Goal: Task Accomplishment & Management: Complete application form

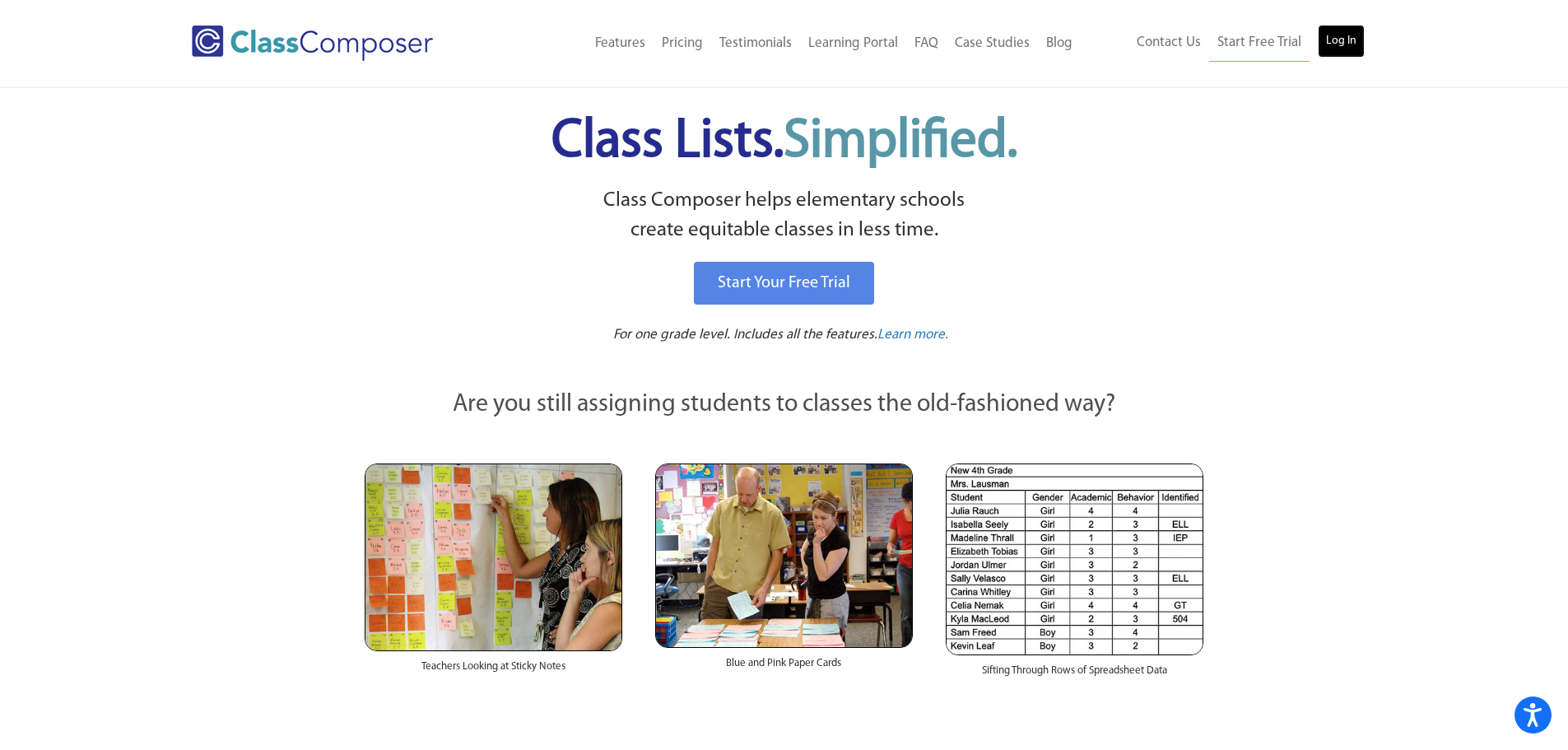
click at [1325, 42] on link "Log In" at bounding box center [1341, 41] width 47 height 33
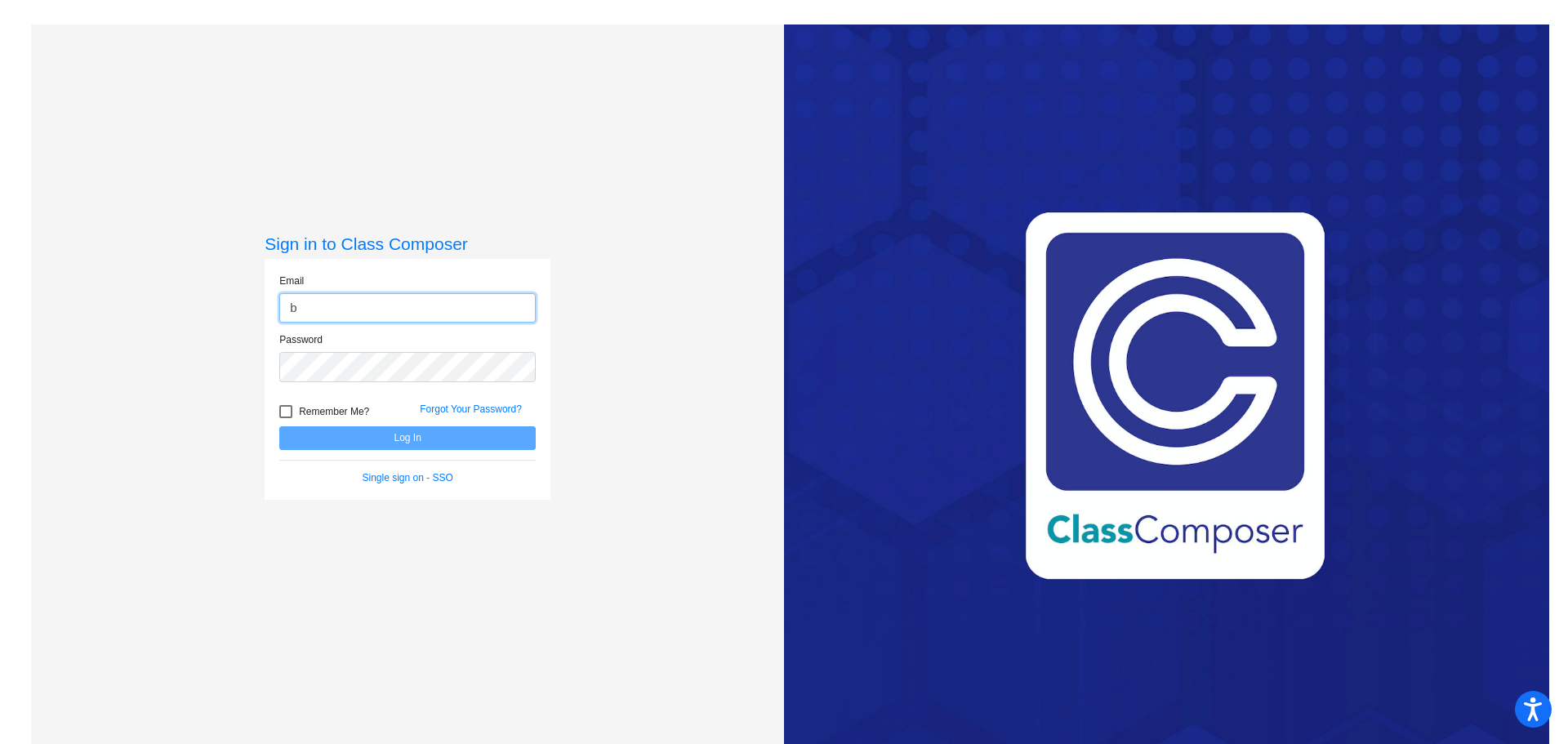
type input "brenda.chandlee@cpschools.com"
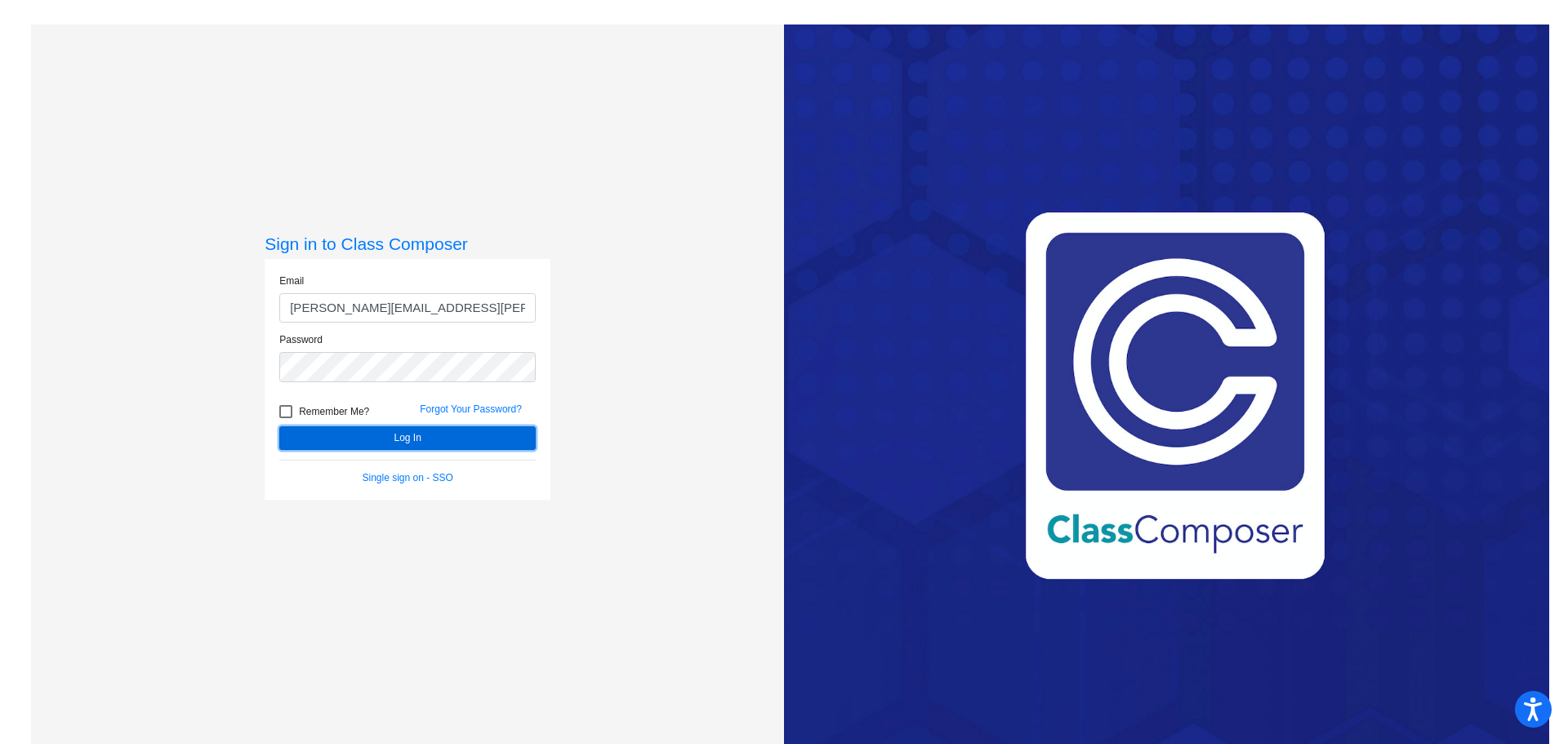
click at [439, 440] on button "Log In" at bounding box center [407, 438] width 256 height 24
click at [367, 442] on button "Log In" at bounding box center [407, 438] width 256 height 24
click at [268, 349] on div "Password" at bounding box center [407, 362] width 281 height 60
click at [389, 440] on button "Log In" at bounding box center [407, 438] width 256 height 24
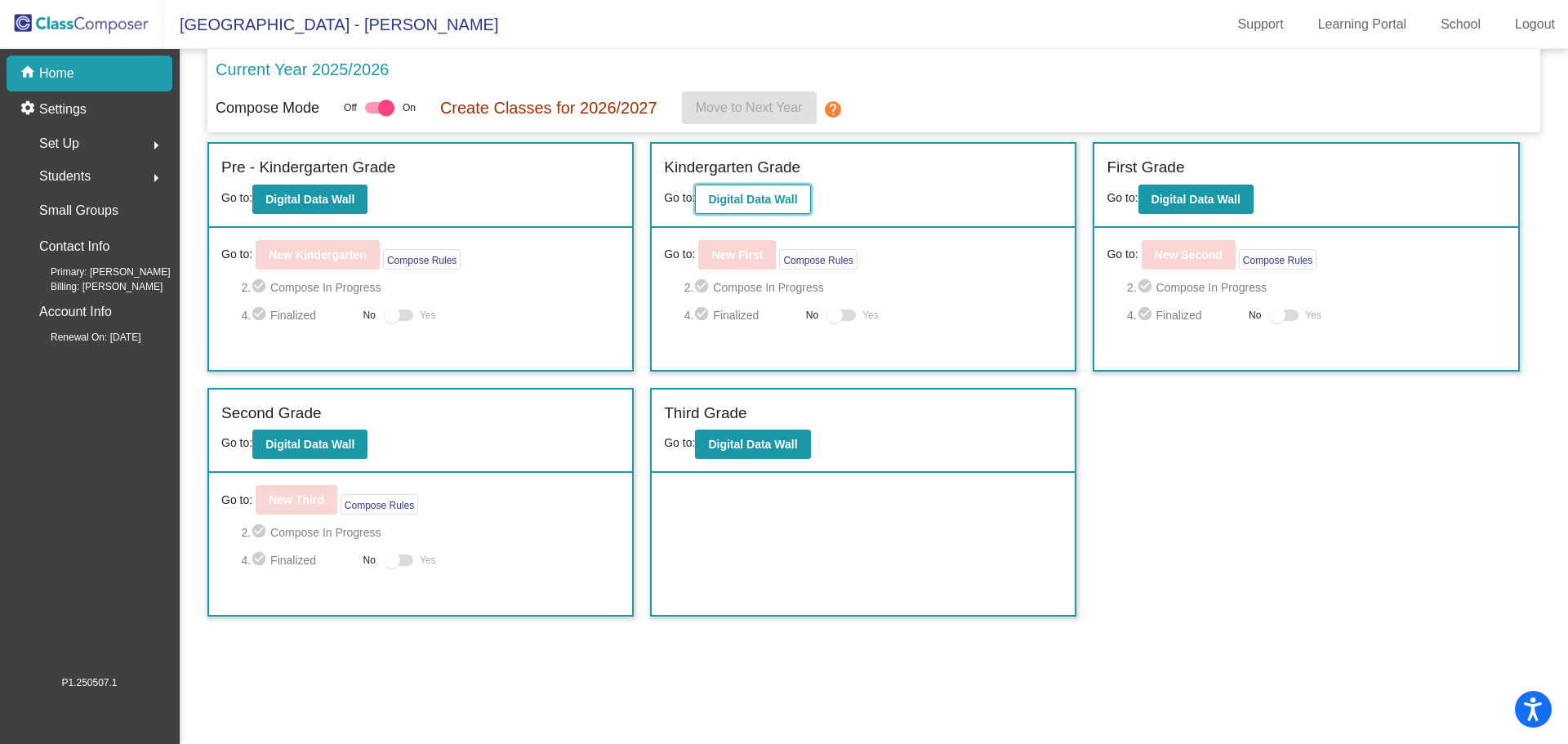
click at [777, 197] on b "Digital Data Wall" at bounding box center [752, 199] width 89 height 13
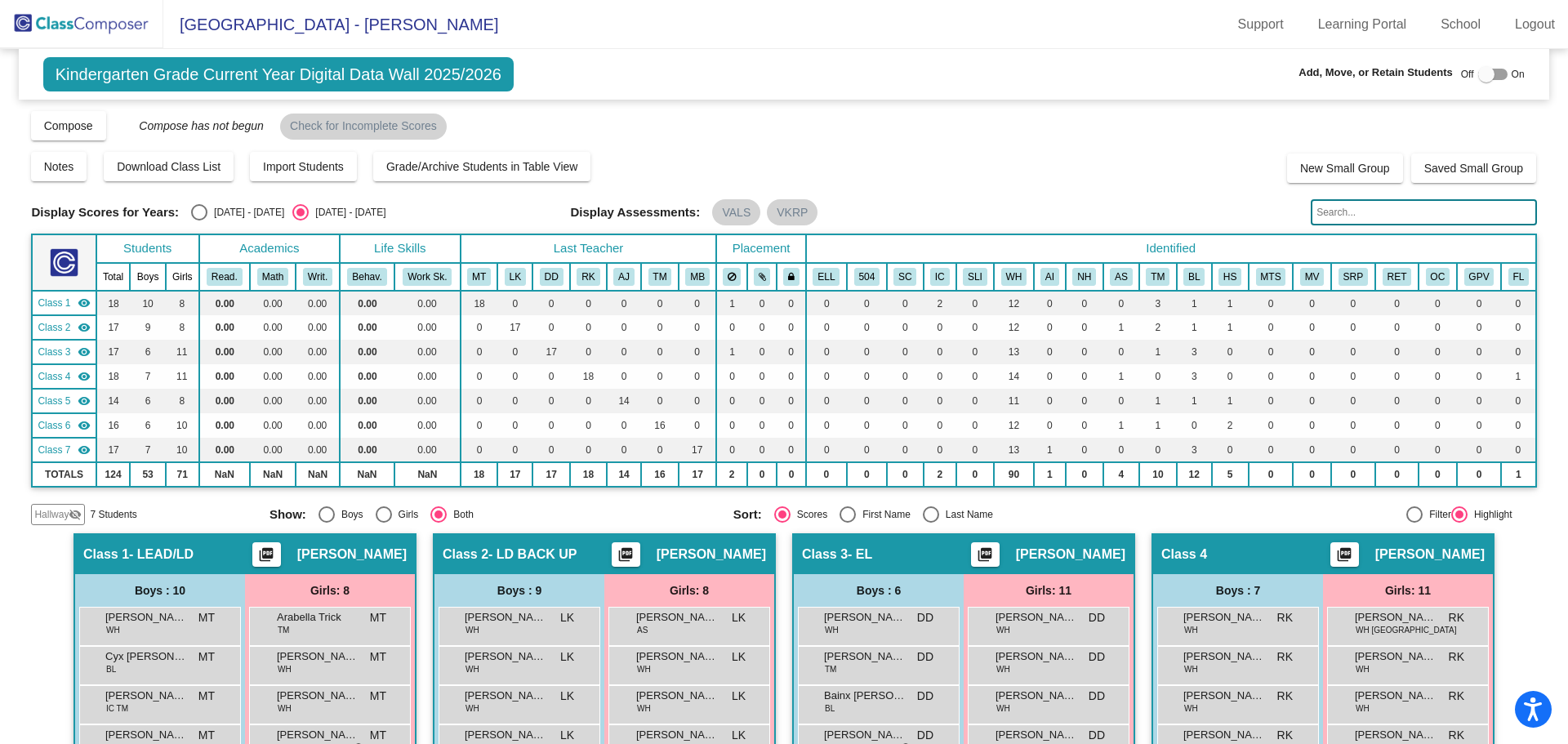
click at [1481, 74] on div at bounding box center [1487, 74] width 16 height 16
checkbox input "true"
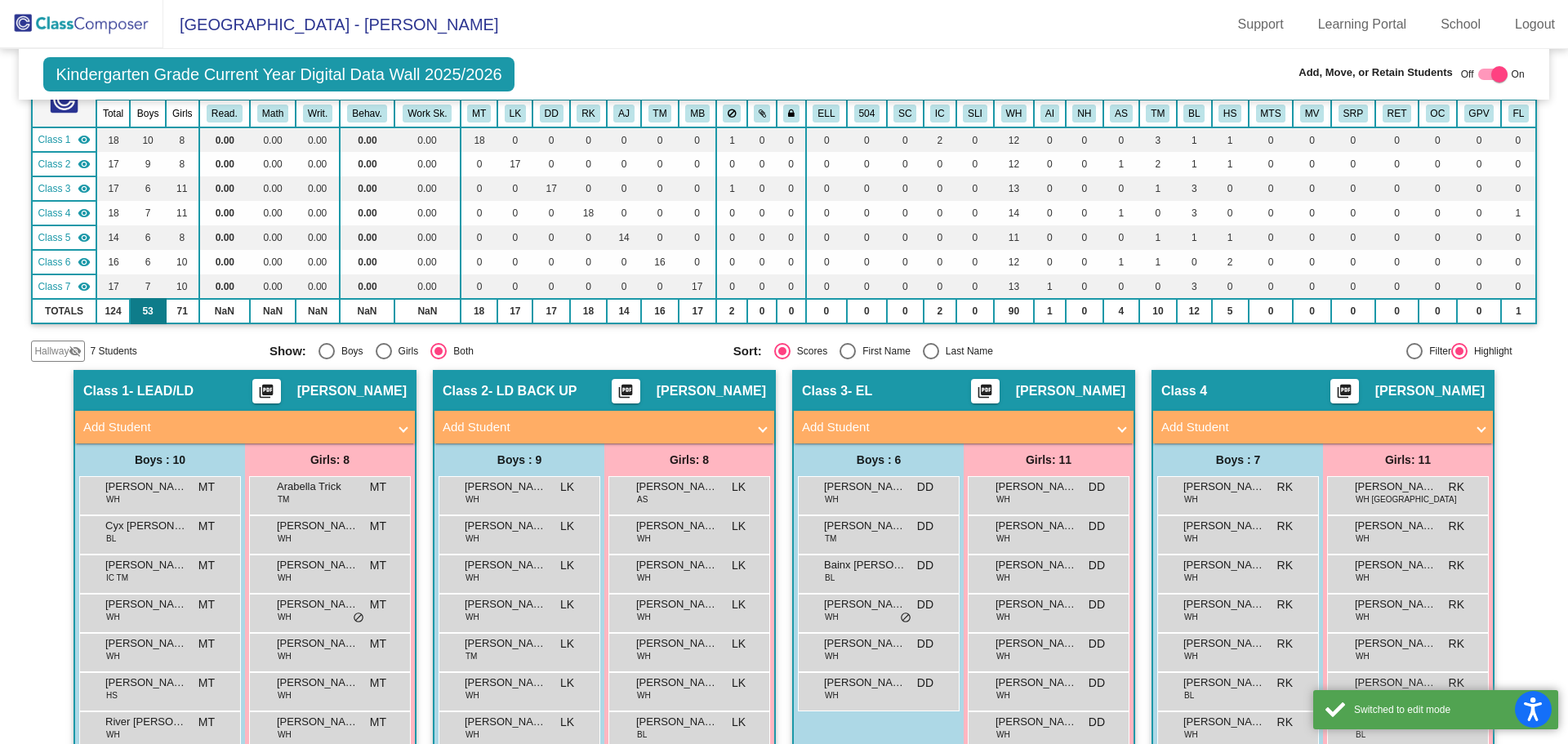
scroll to position [245, 0]
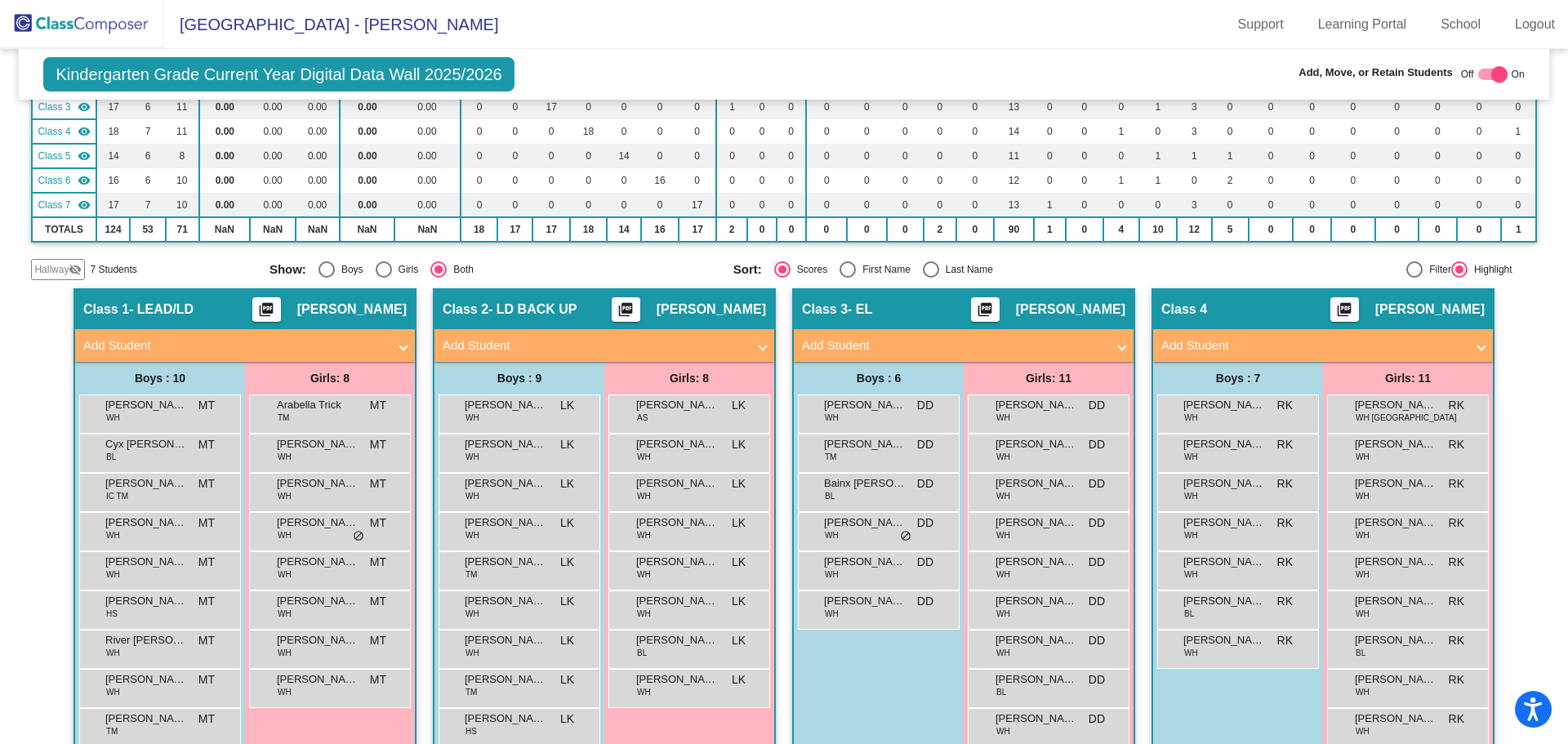
click at [54, 268] on span "Hallway" at bounding box center [52, 269] width 34 height 15
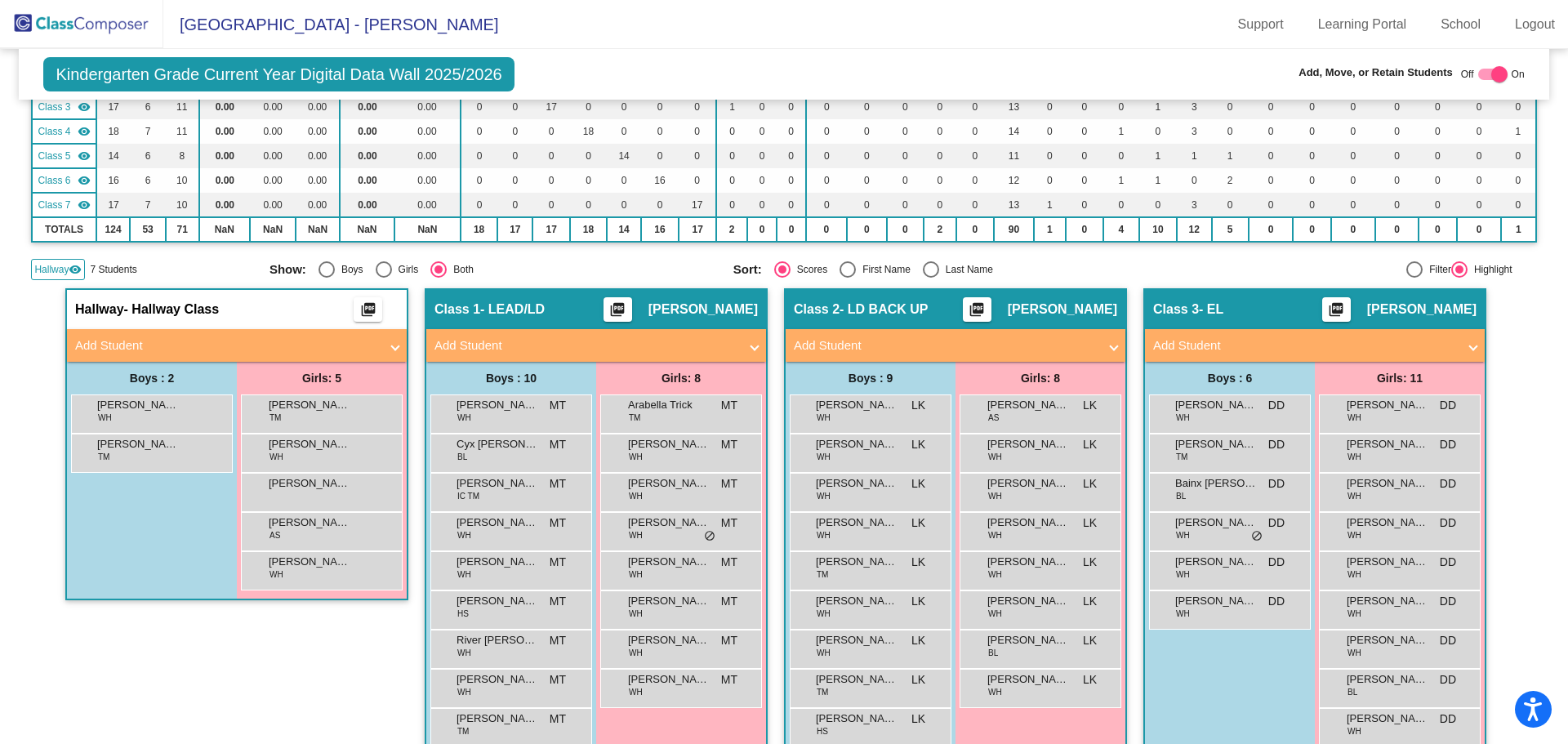
click at [245, 339] on mat-panel-title "Add Student" at bounding box center [227, 345] width 304 height 19
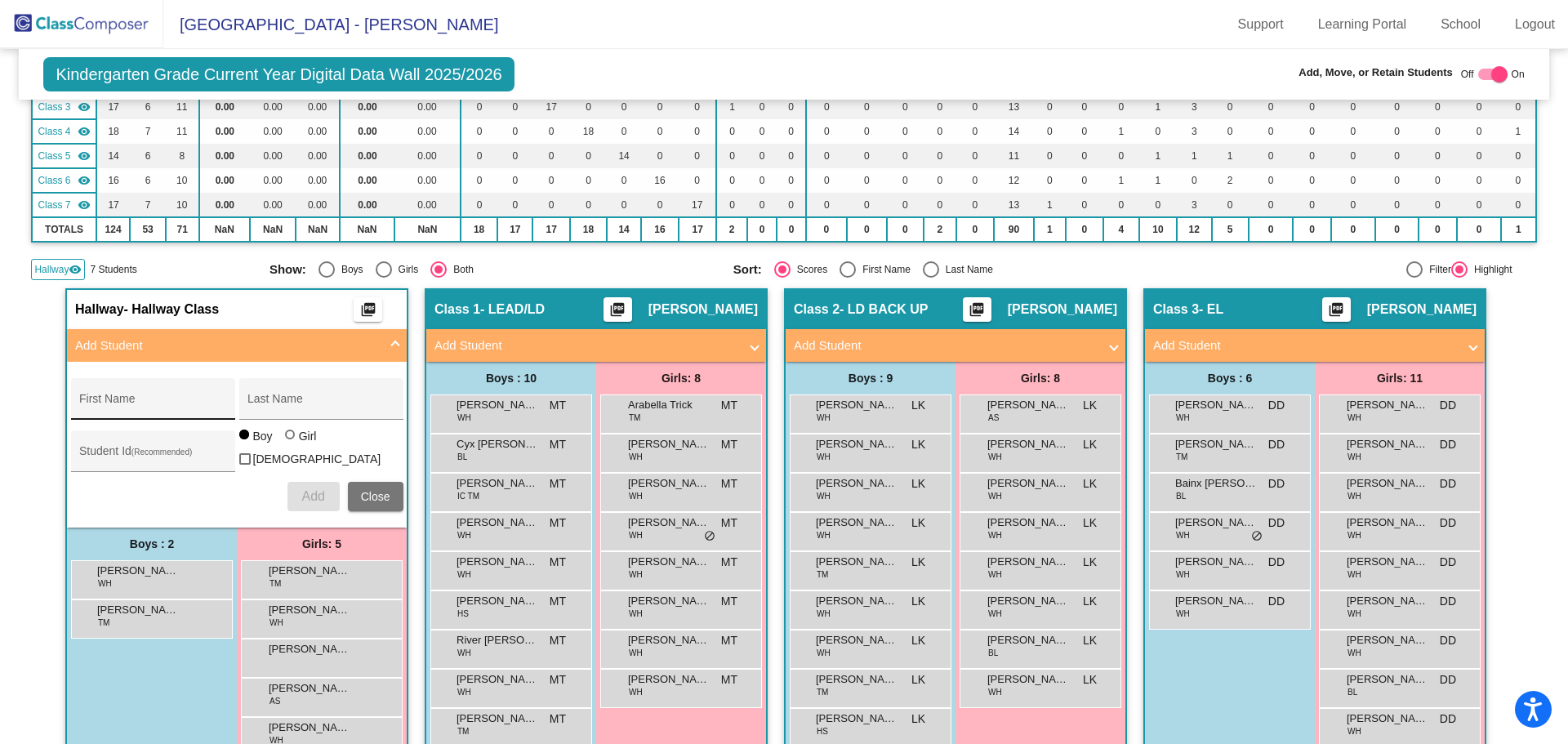
click at [191, 396] on div "First Name" at bounding box center [153, 404] width 147 height 34
type input "Charlie"
type input "House"
type input "1570239"
click at [286, 440] on div at bounding box center [290, 435] width 10 height 10
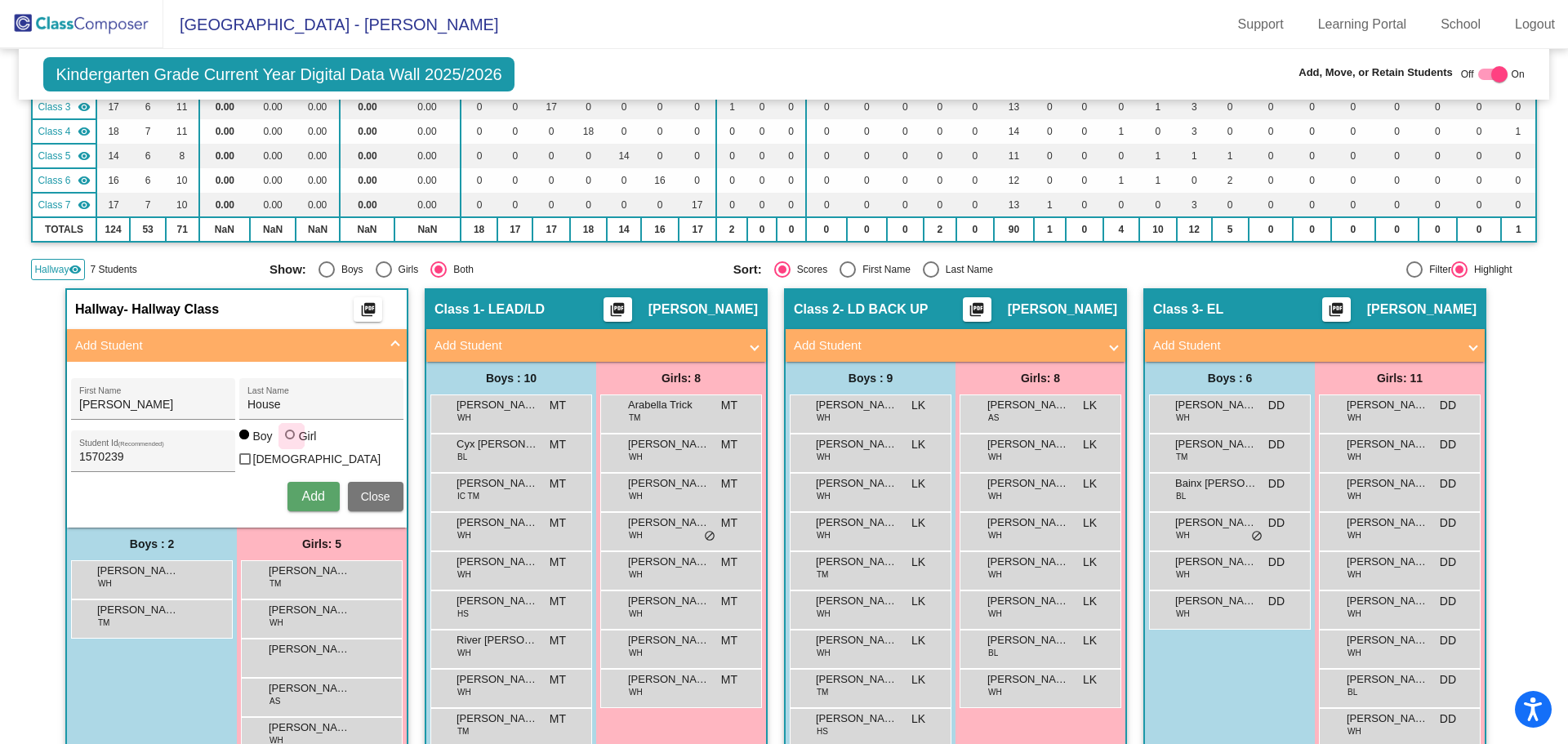
click at [291, 444] on input "Girl" at bounding box center [291, 443] width 1 height 1
radio input "true"
click at [310, 489] on span "Add" at bounding box center [313, 496] width 23 height 14
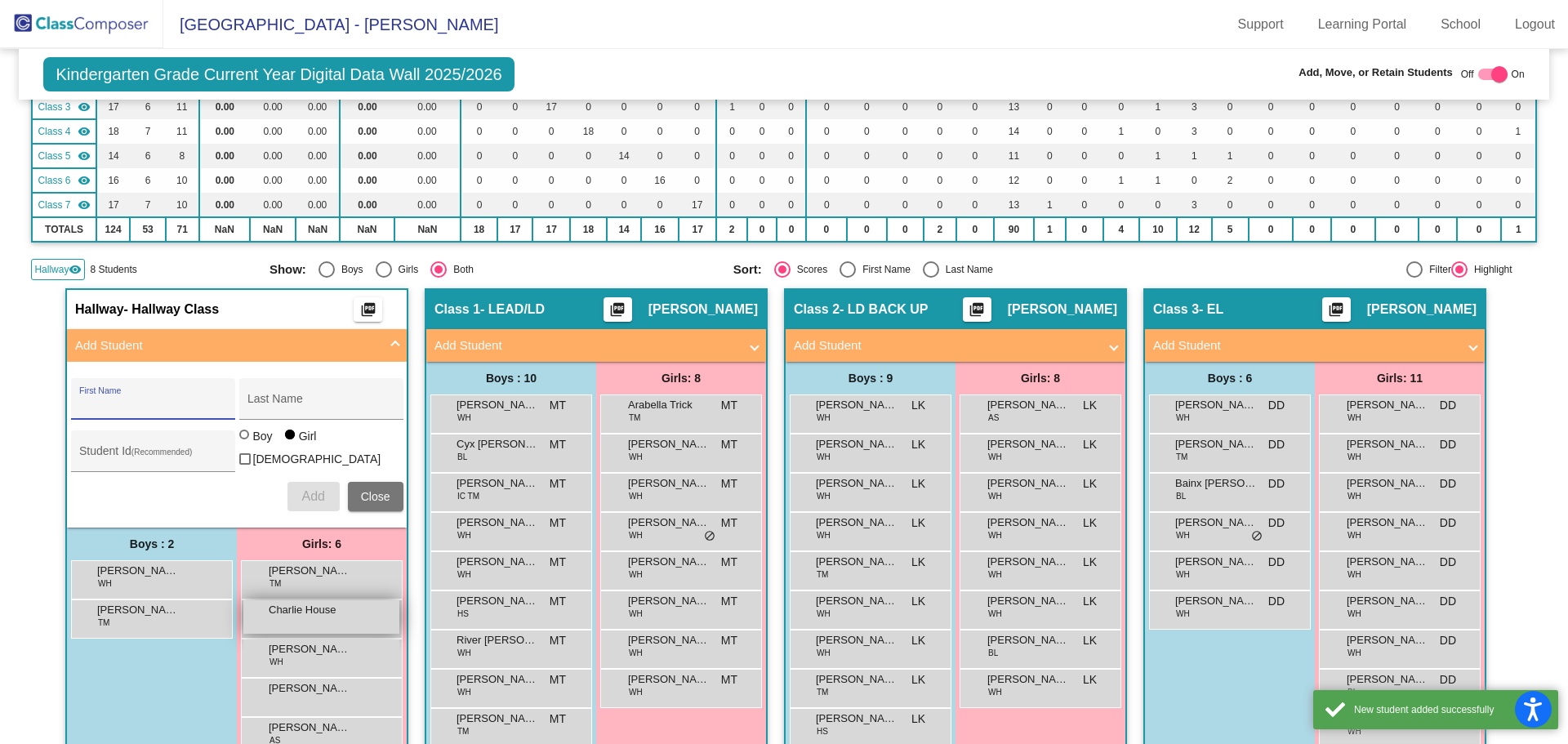
click at [326, 611] on span "Charlie House" at bounding box center [310, 610] width 82 height 16
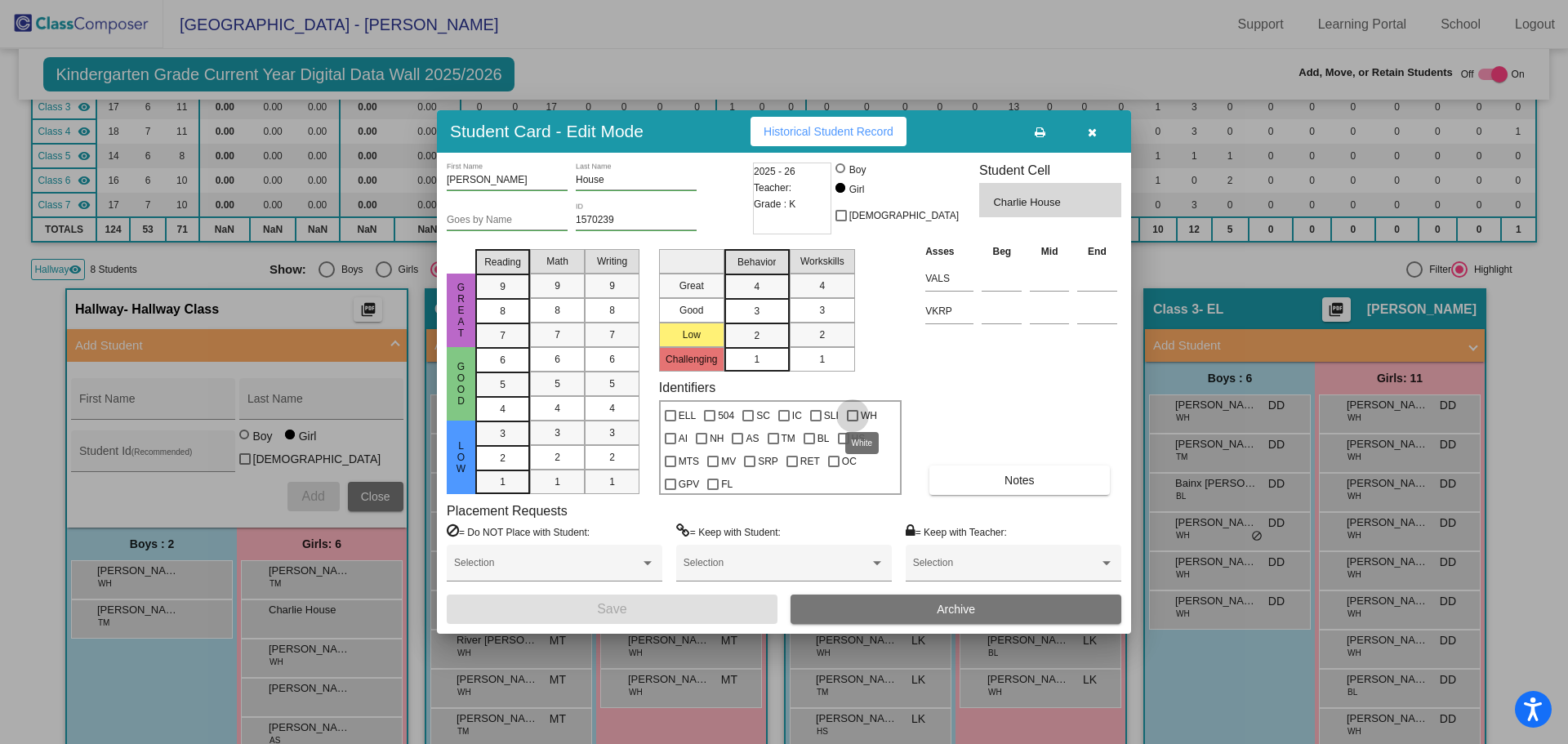
click at [850, 414] on div at bounding box center [853, 416] width 11 height 11
click at [852, 422] on input "WH" at bounding box center [852, 422] width 1 height 1
checkbox input "true"
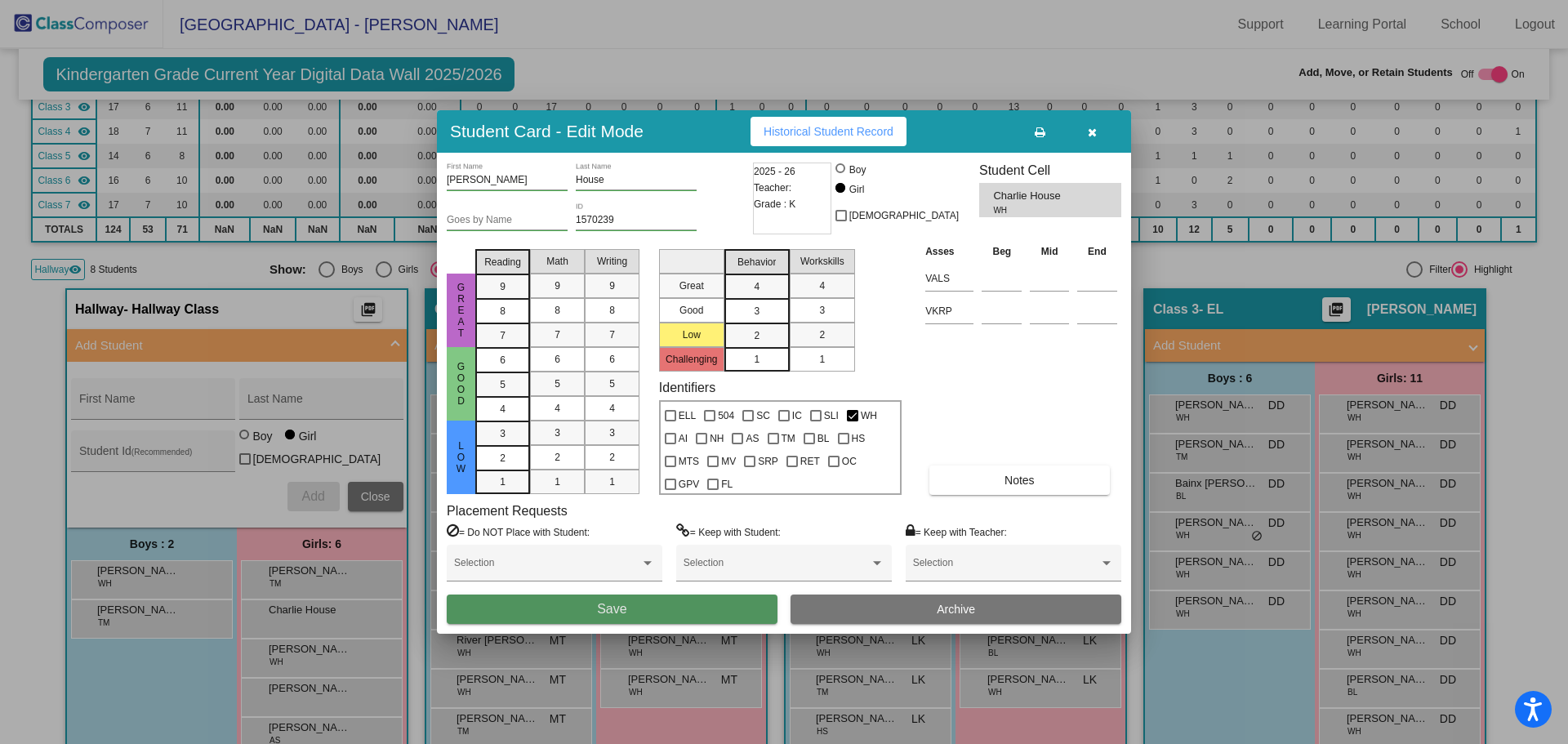
click at [719, 607] on button "Save" at bounding box center [612, 609] width 331 height 29
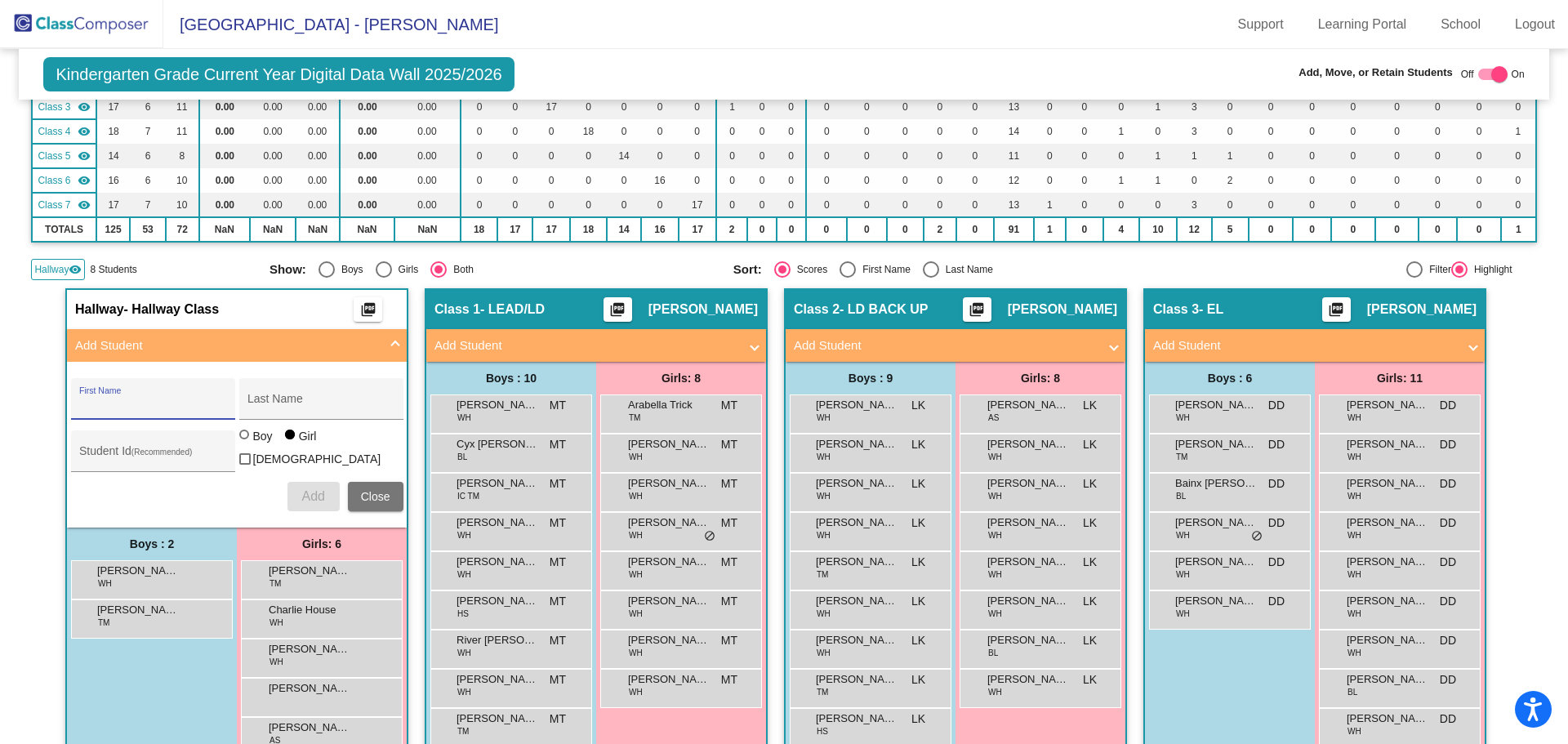
click at [137, 408] on input "First Name" at bounding box center [153, 405] width 147 height 13
type input "Charleigh"
type input "Melfy"
type input "1570236"
click at [311, 495] on span "Add" at bounding box center [313, 496] width 23 height 14
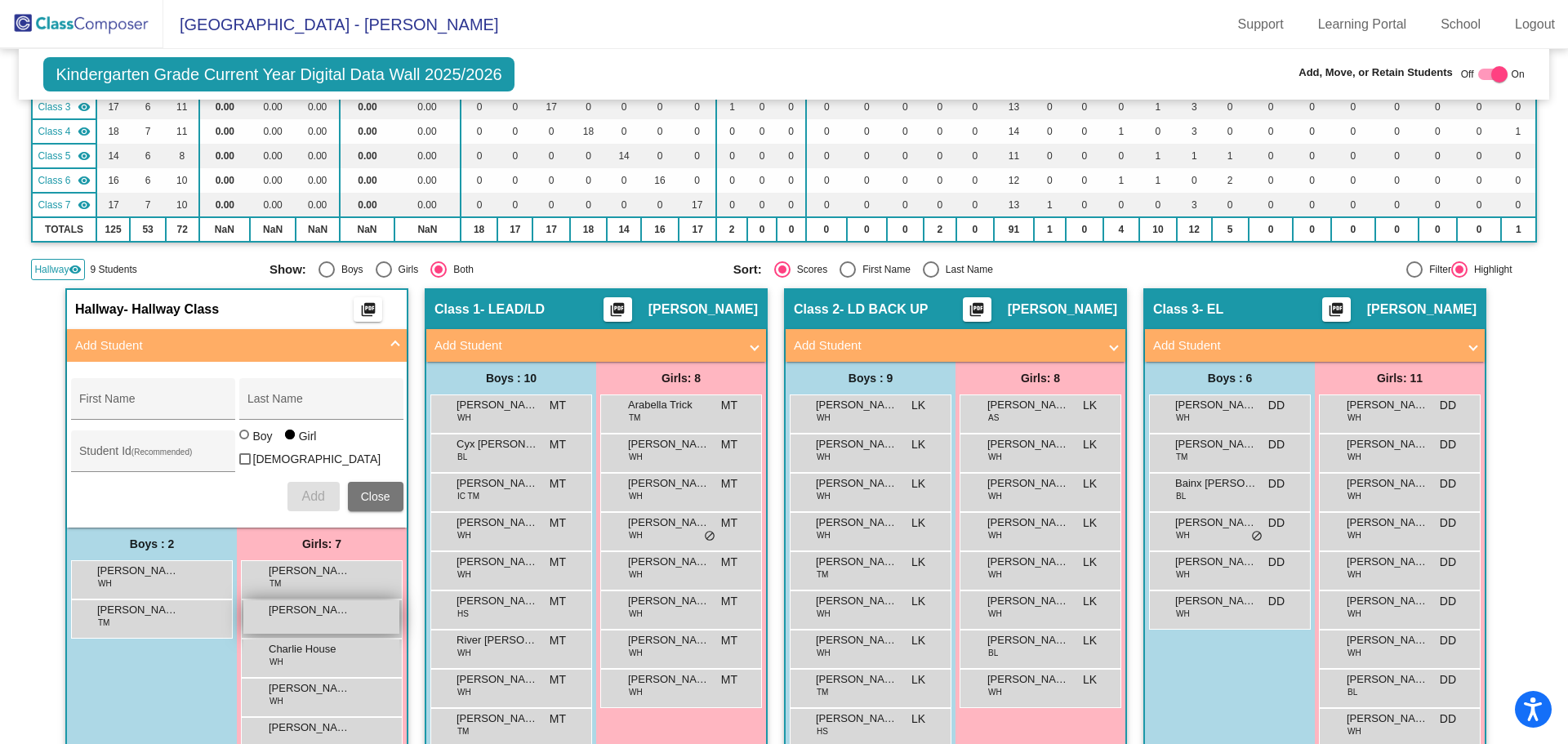
click at [308, 609] on span "Charleigh Melfy" at bounding box center [310, 610] width 82 height 16
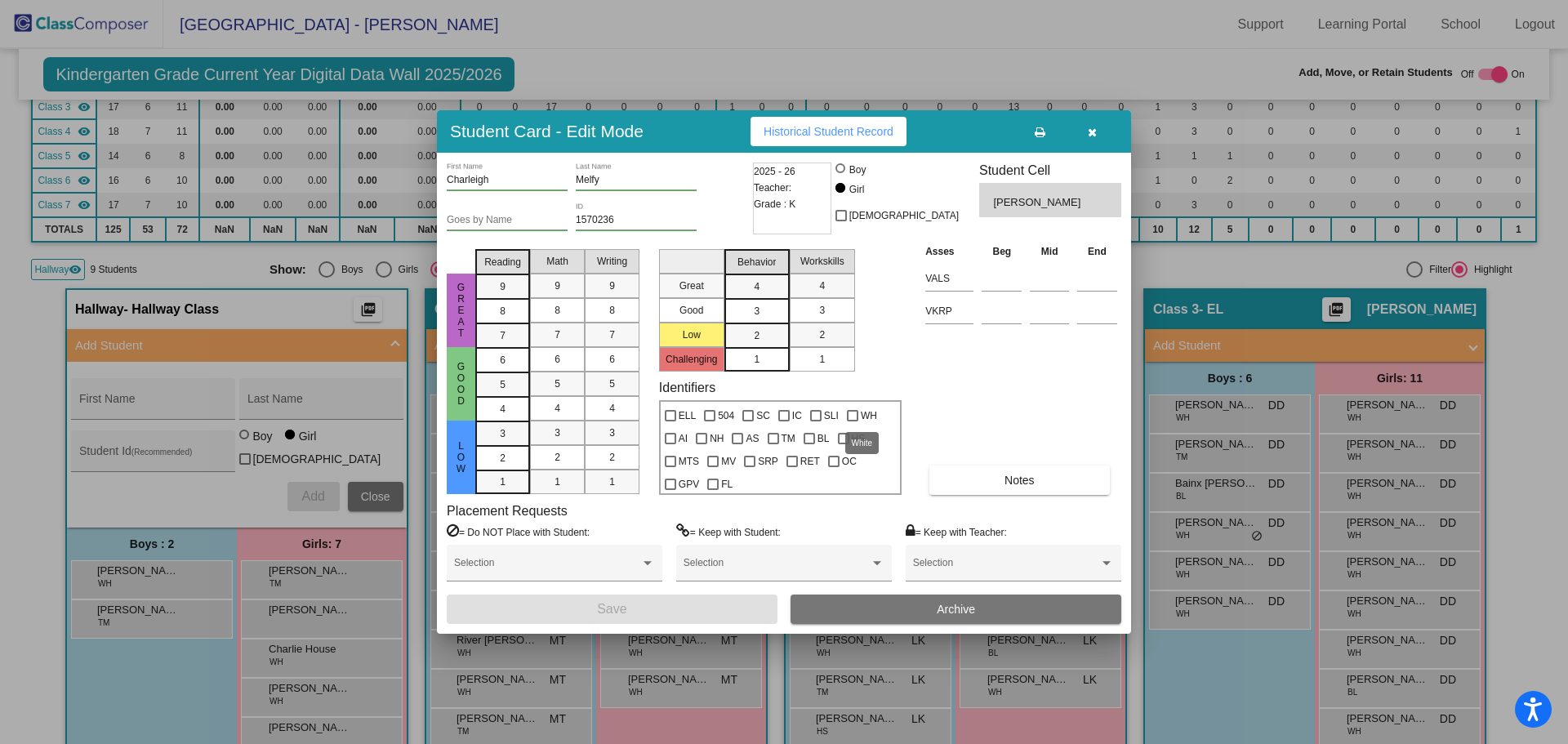
click at [855, 413] on div at bounding box center [853, 416] width 11 height 11
click at [852, 422] on input "WH" at bounding box center [852, 422] width 1 height 1
checkbox input "true"
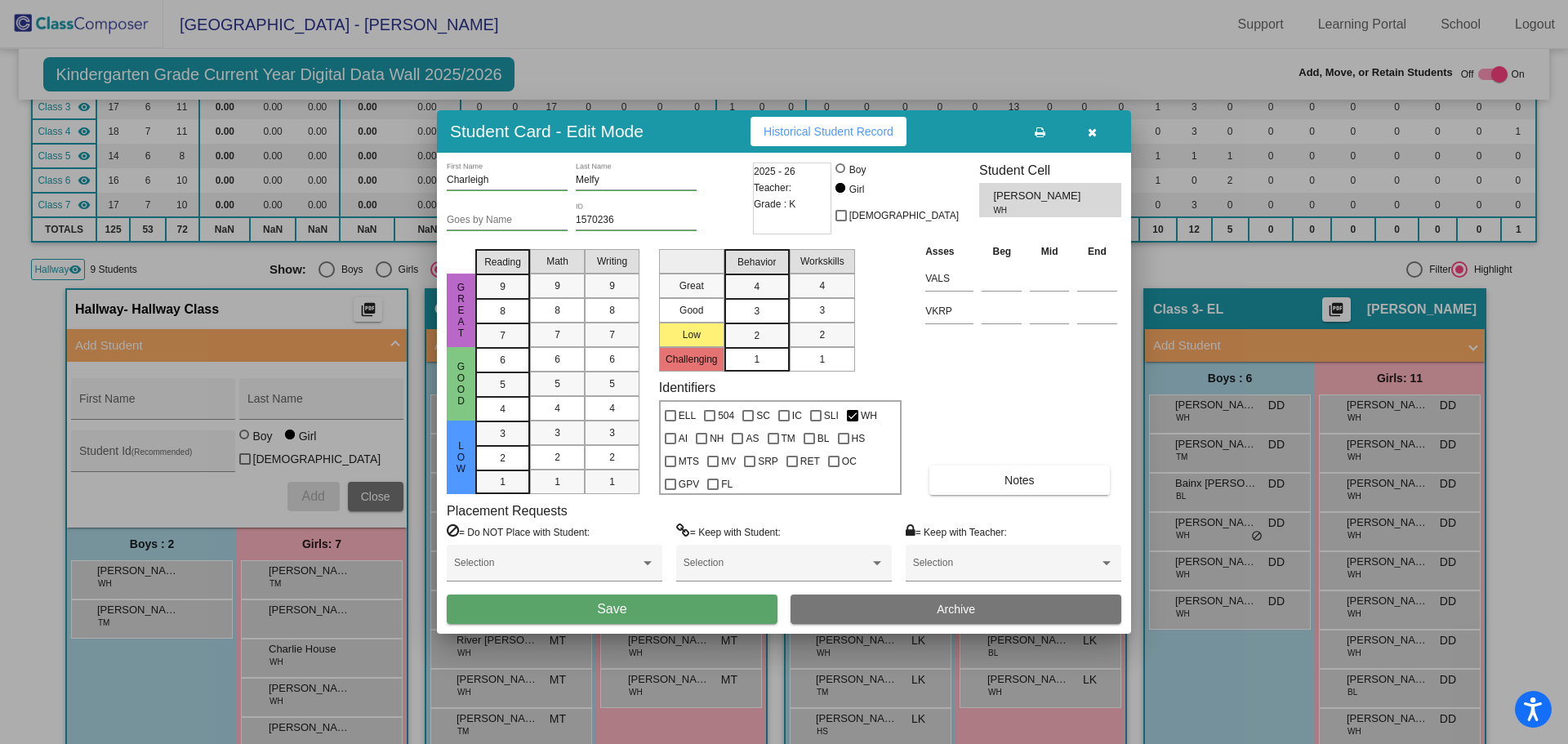
click at [680, 611] on button "Save" at bounding box center [612, 609] width 331 height 29
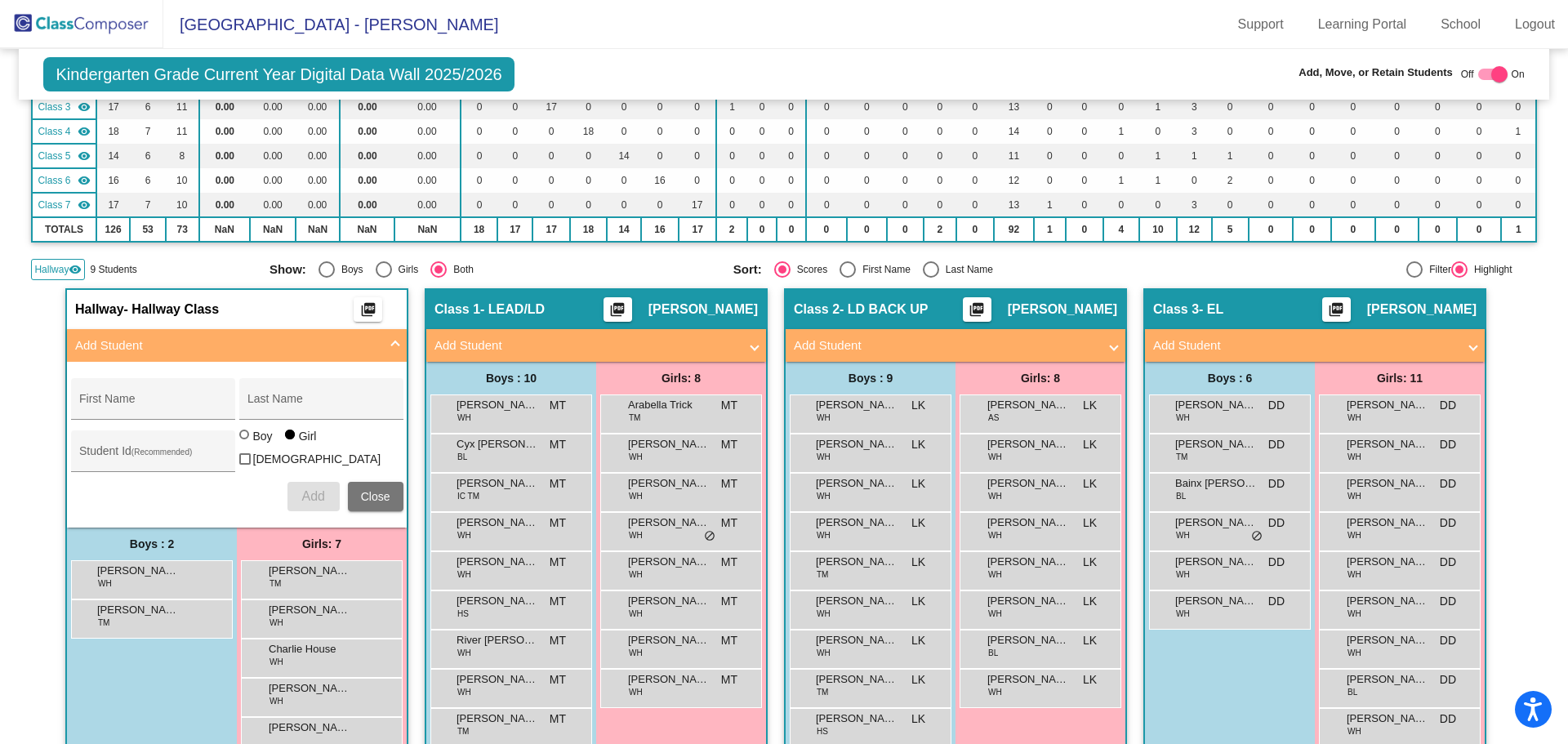
click at [93, 23] on img at bounding box center [82, 24] width 164 height 48
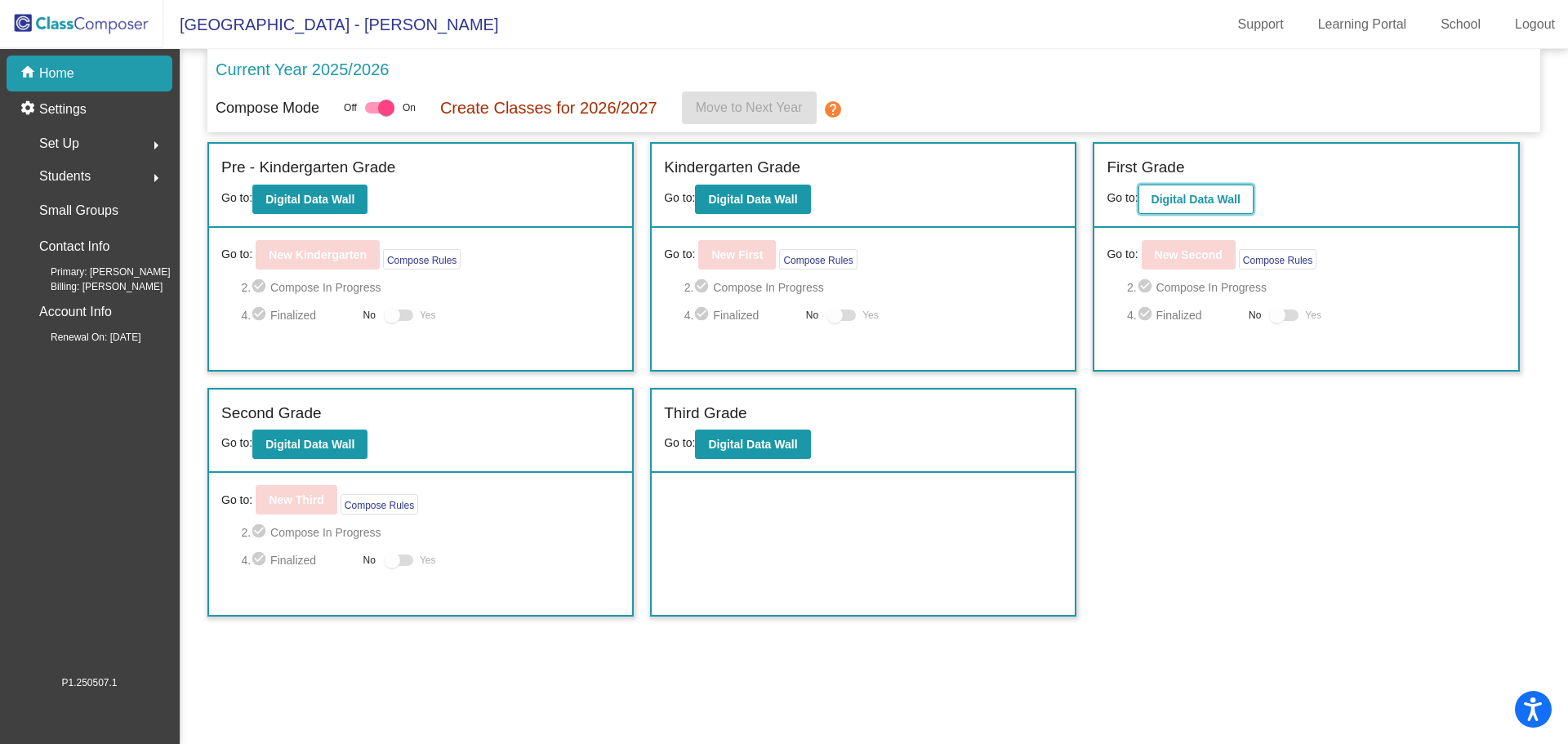
click at [1195, 198] on b "Digital Data Wall" at bounding box center [1196, 199] width 89 height 13
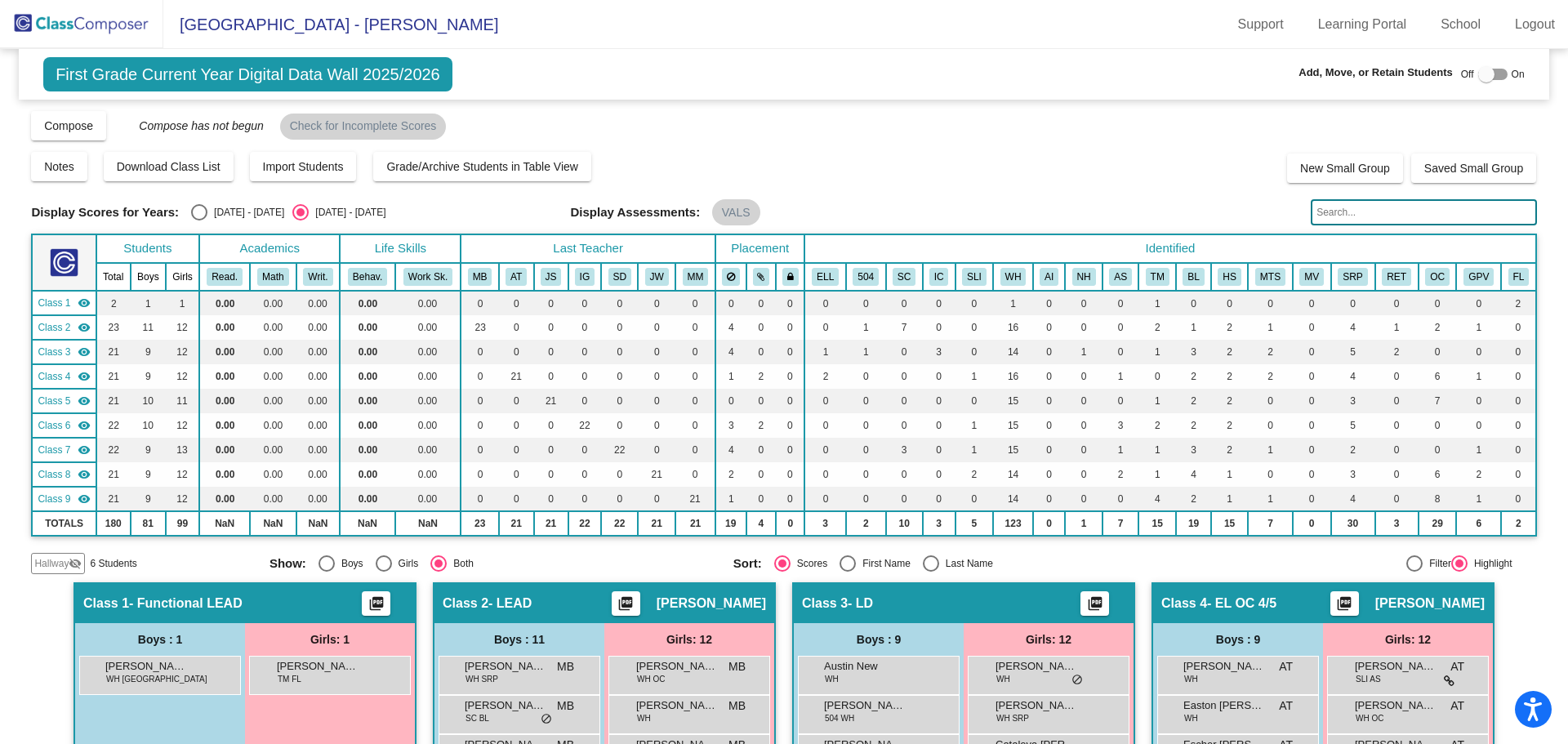
click at [1479, 72] on div at bounding box center [1487, 74] width 16 height 16
checkbox input "true"
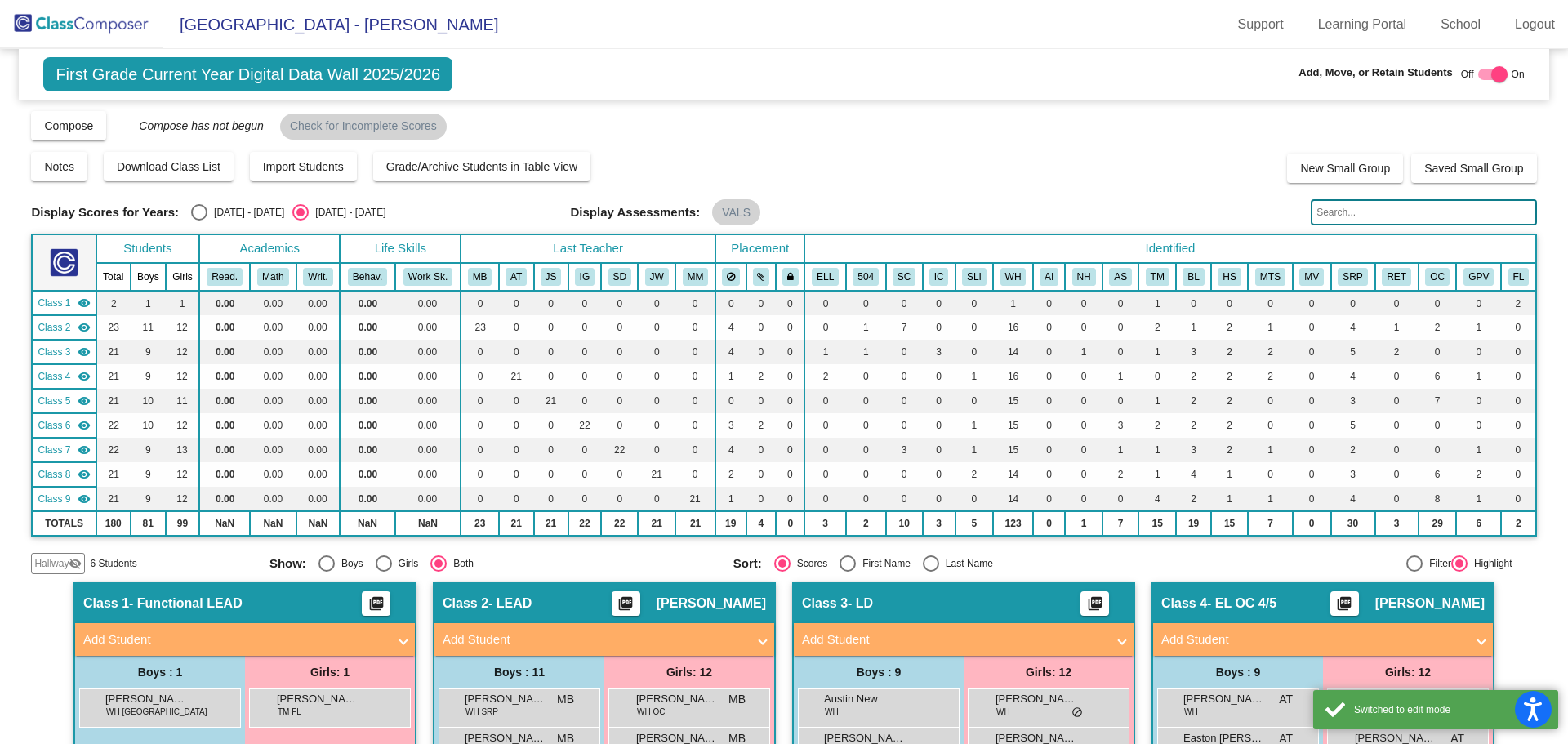
click at [61, 561] on span "Hallway" at bounding box center [52, 563] width 34 height 15
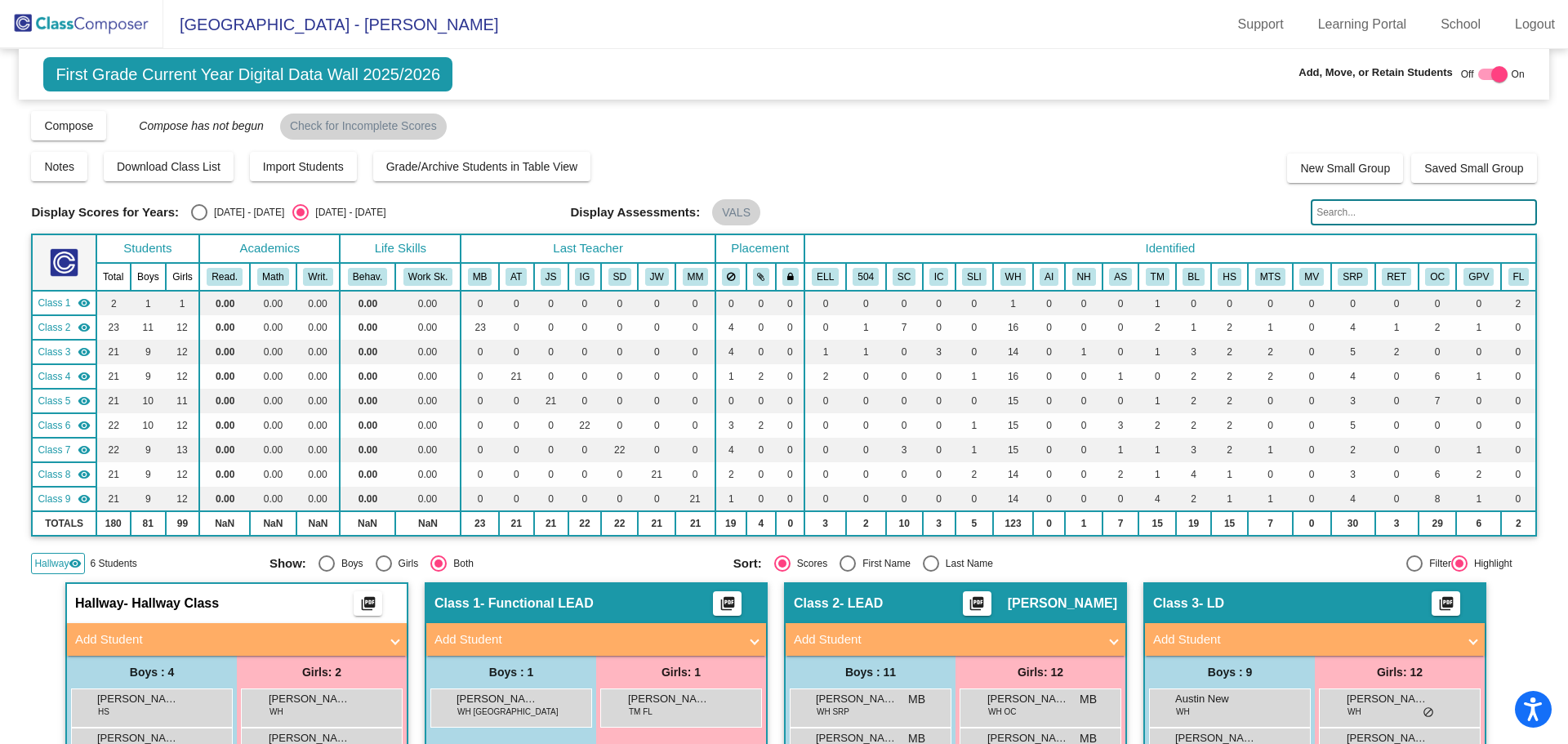
scroll to position [164, 0]
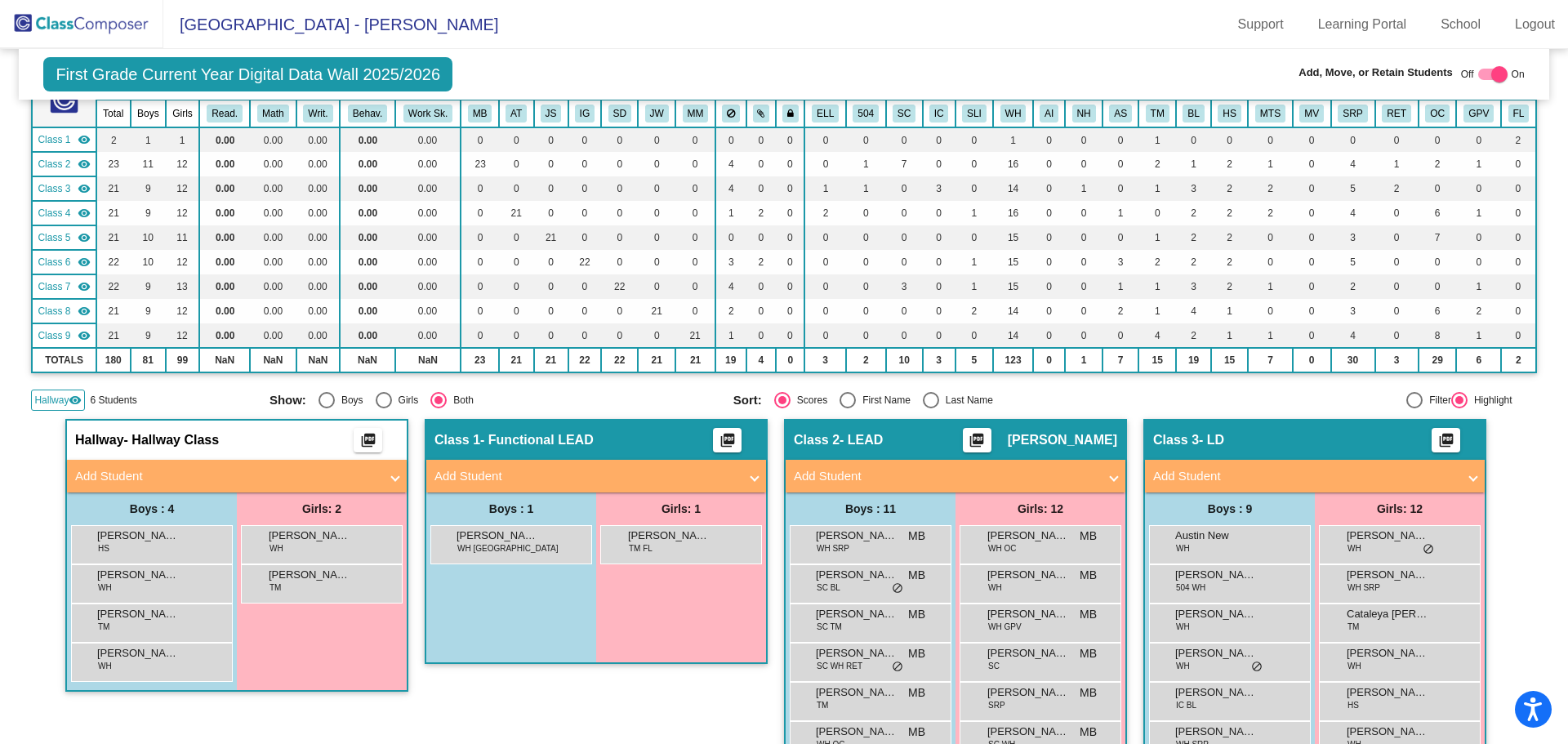
click at [197, 474] on mat-panel-title "Add Student" at bounding box center [227, 476] width 304 height 19
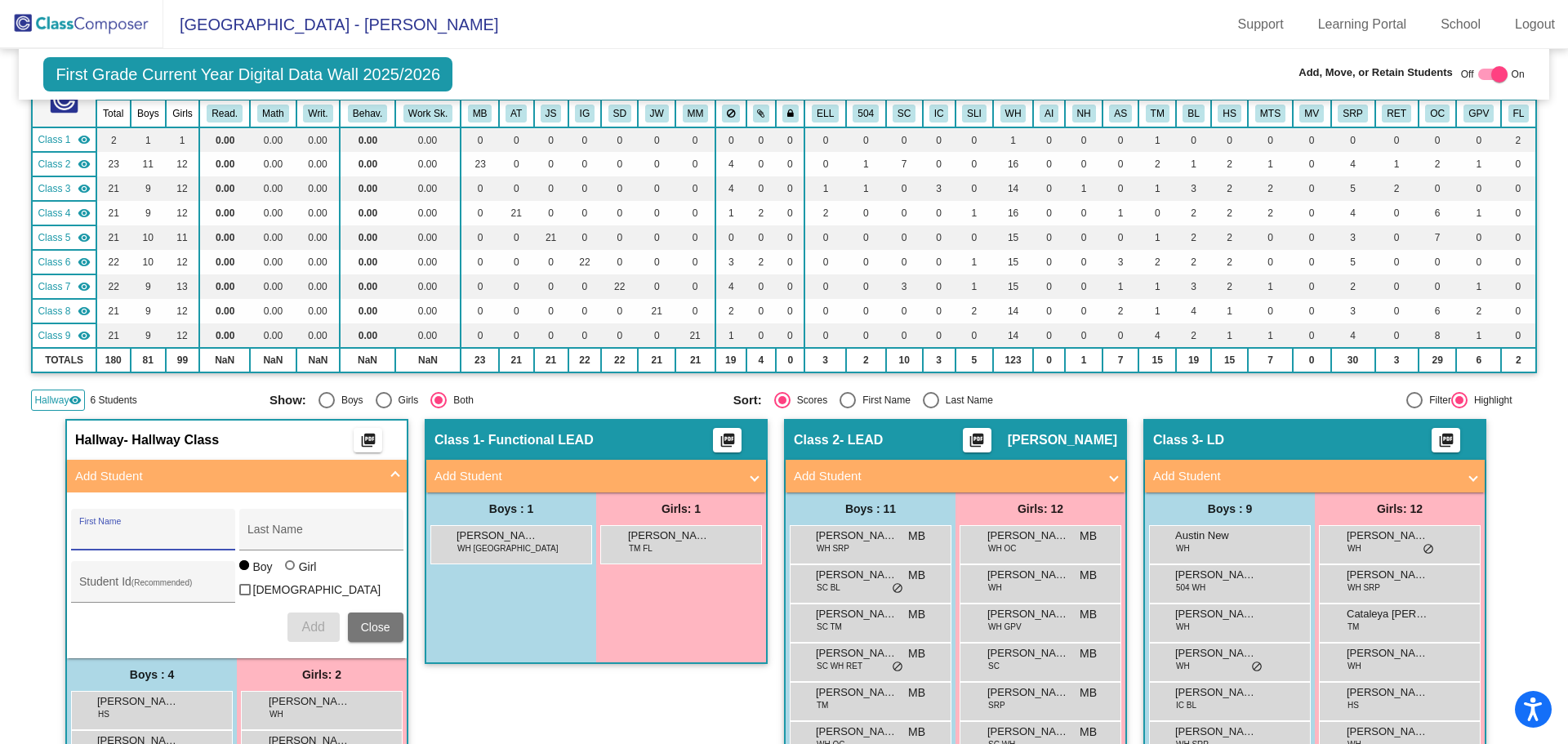
click at [160, 529] on input "First Name" at bounding box center [153, 535] width 147 height 13
type input "Abigail"
type input "Germeyer"
type input "1569944"
click at [286, 570] on div at bounding box center [290, 565] width 10 height 10
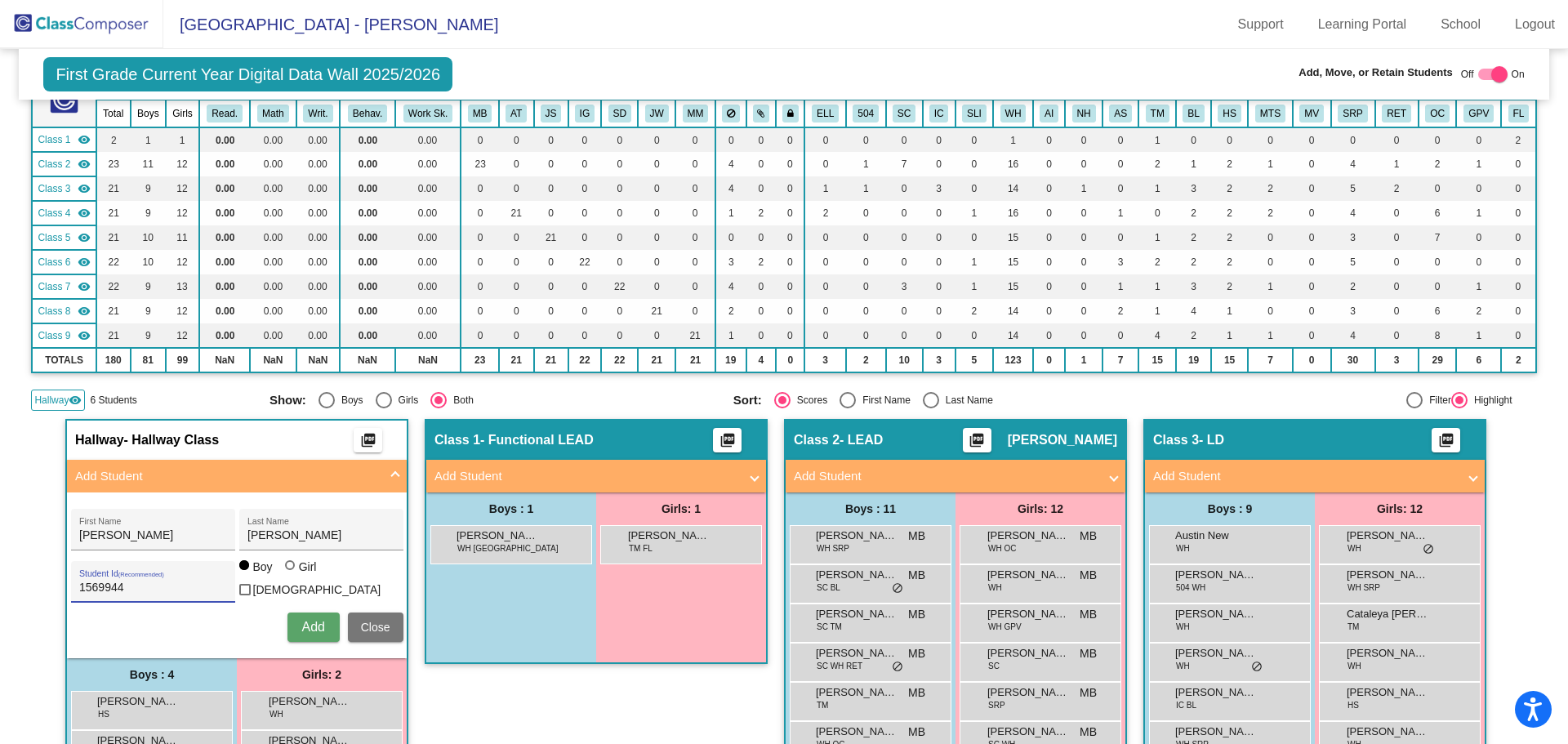
click at [291, 573] on input "Girl" at bounding box center [291, 573] width 1 height 1
radio input "true"
click at [311, 624] on span "Add" at bounding box center [313, 626] width 23 height 14
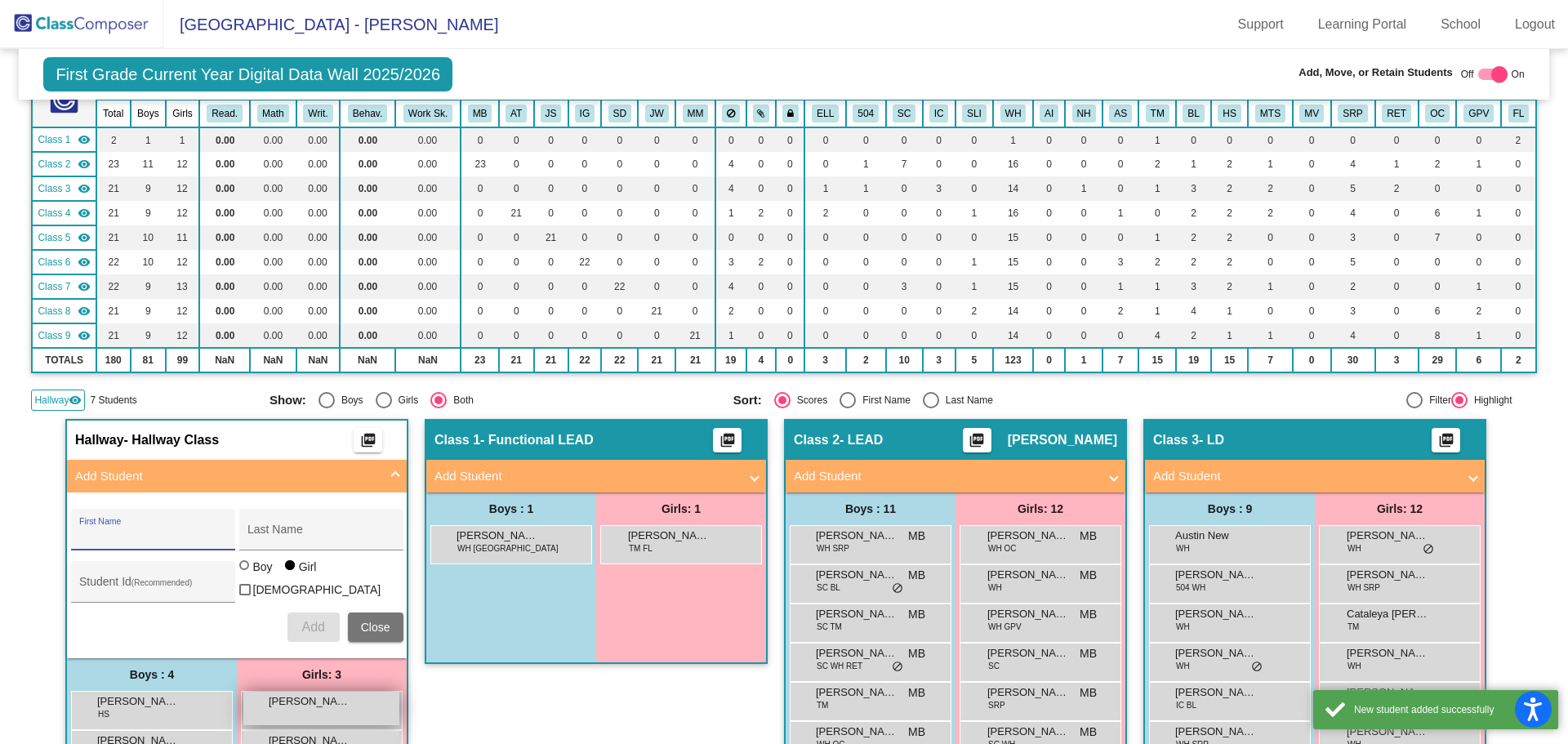
click at [323, 718] on div "Abigail Germeyer lock do_not_disturb_alt" at bounding box center [321, 708] width 156 height 34
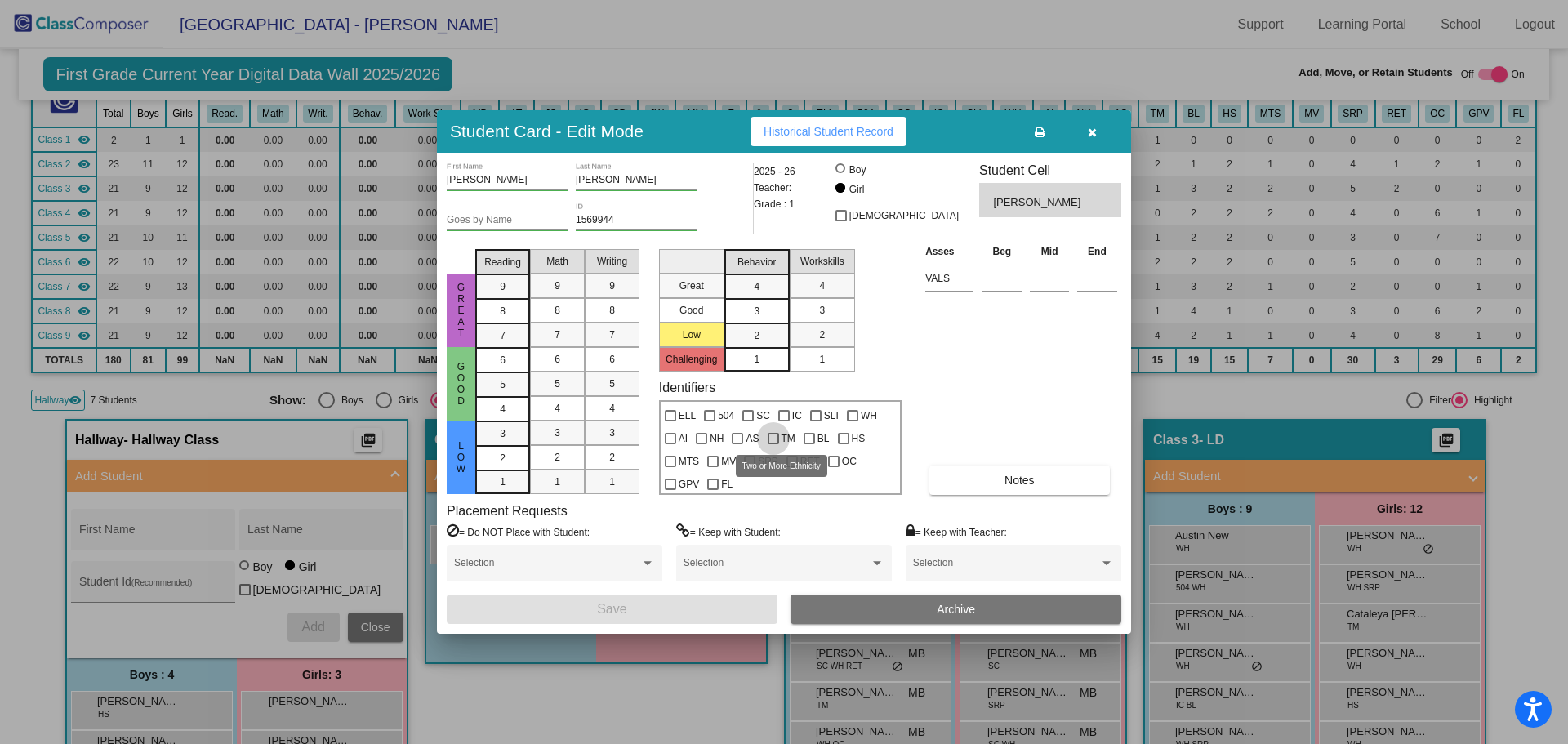
click at [776, 435] on div at bounding box center [774, 439] width 11 height 11
click at [774, 444] on input "TM" at bounding box center [773, 444] width 1 height 1
checkbox input "true"
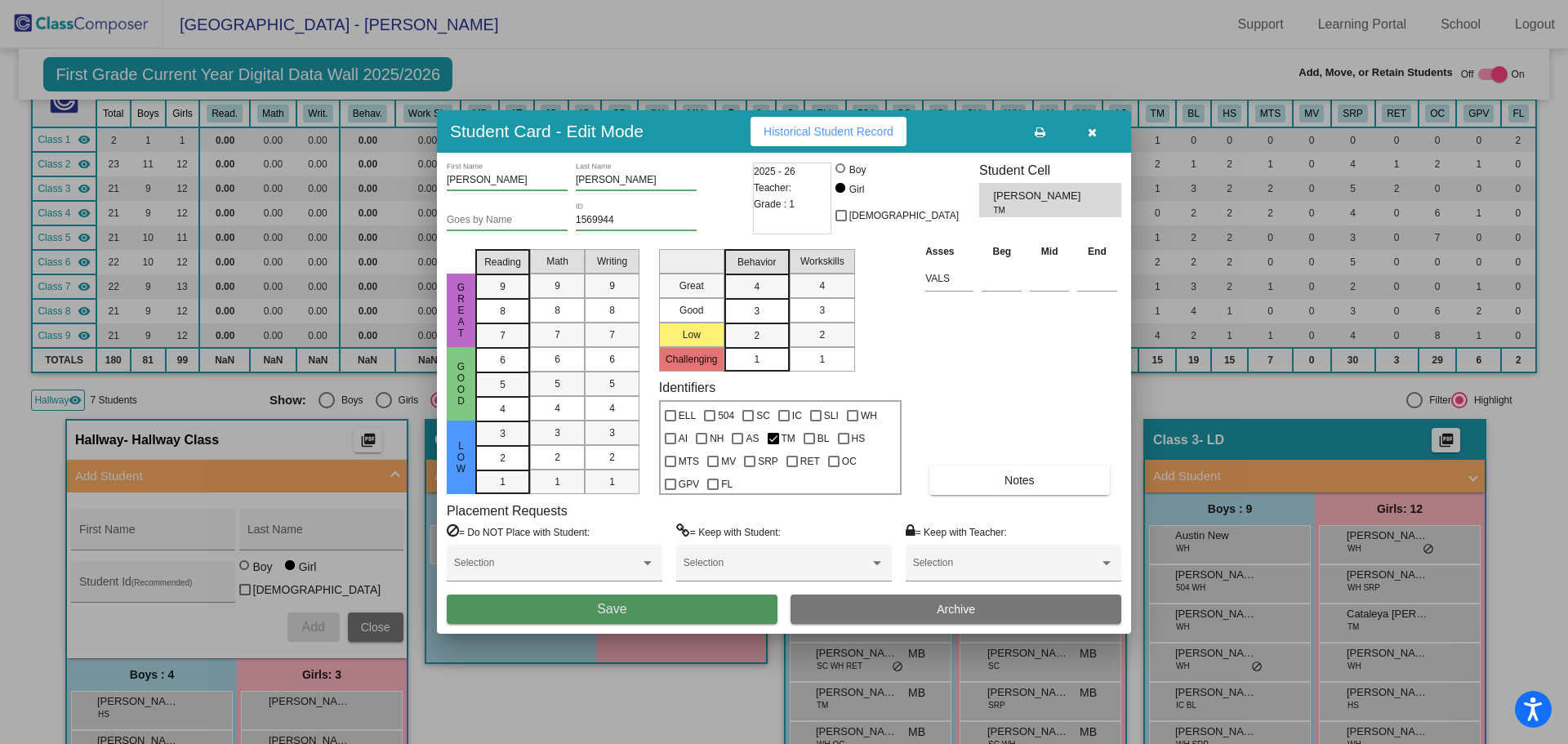
click at [712, 602] on button "Save" at bounding box center [612, 609] width 331 height 29
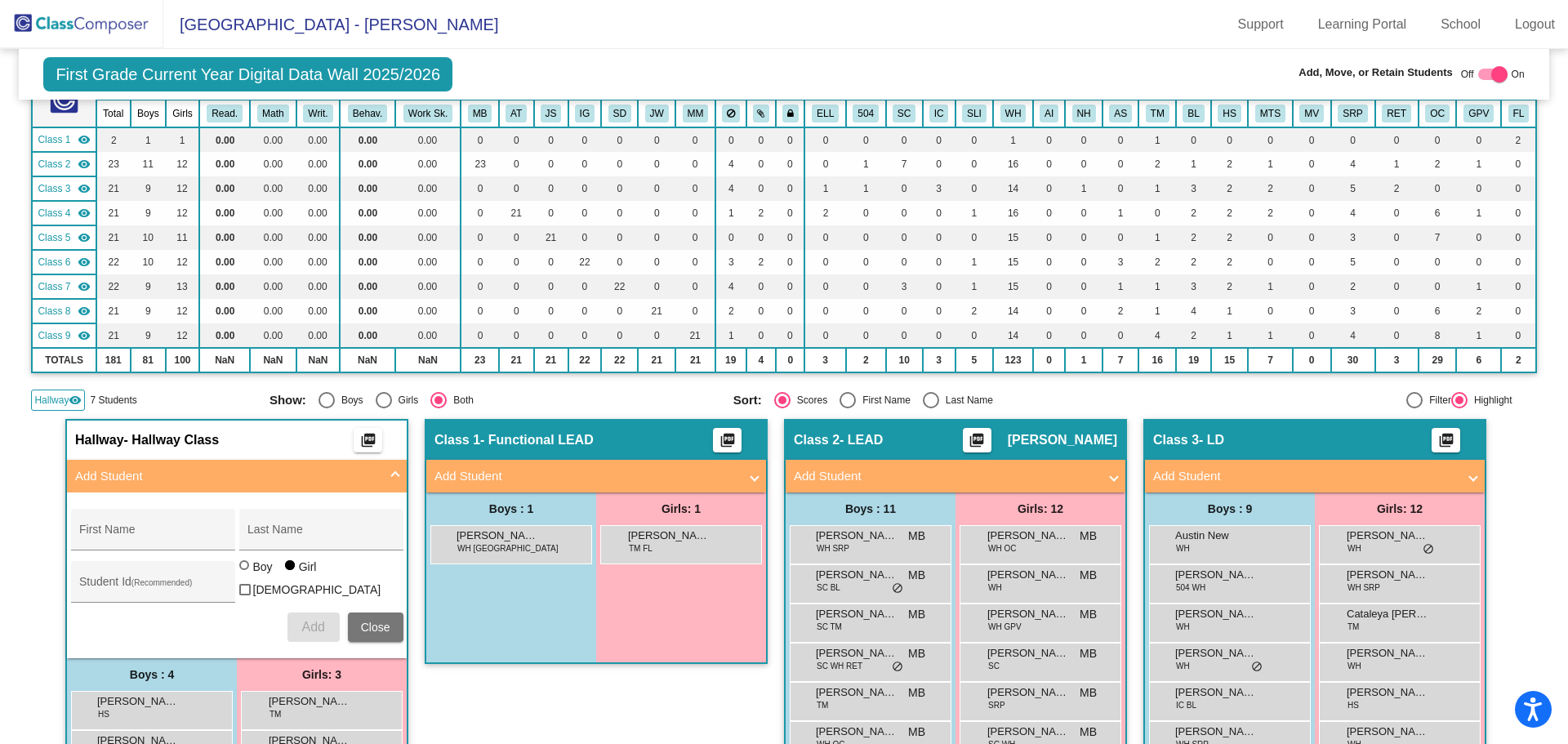
click at [79, 33] on img at bounding box center [82, 24] width 164 height 48
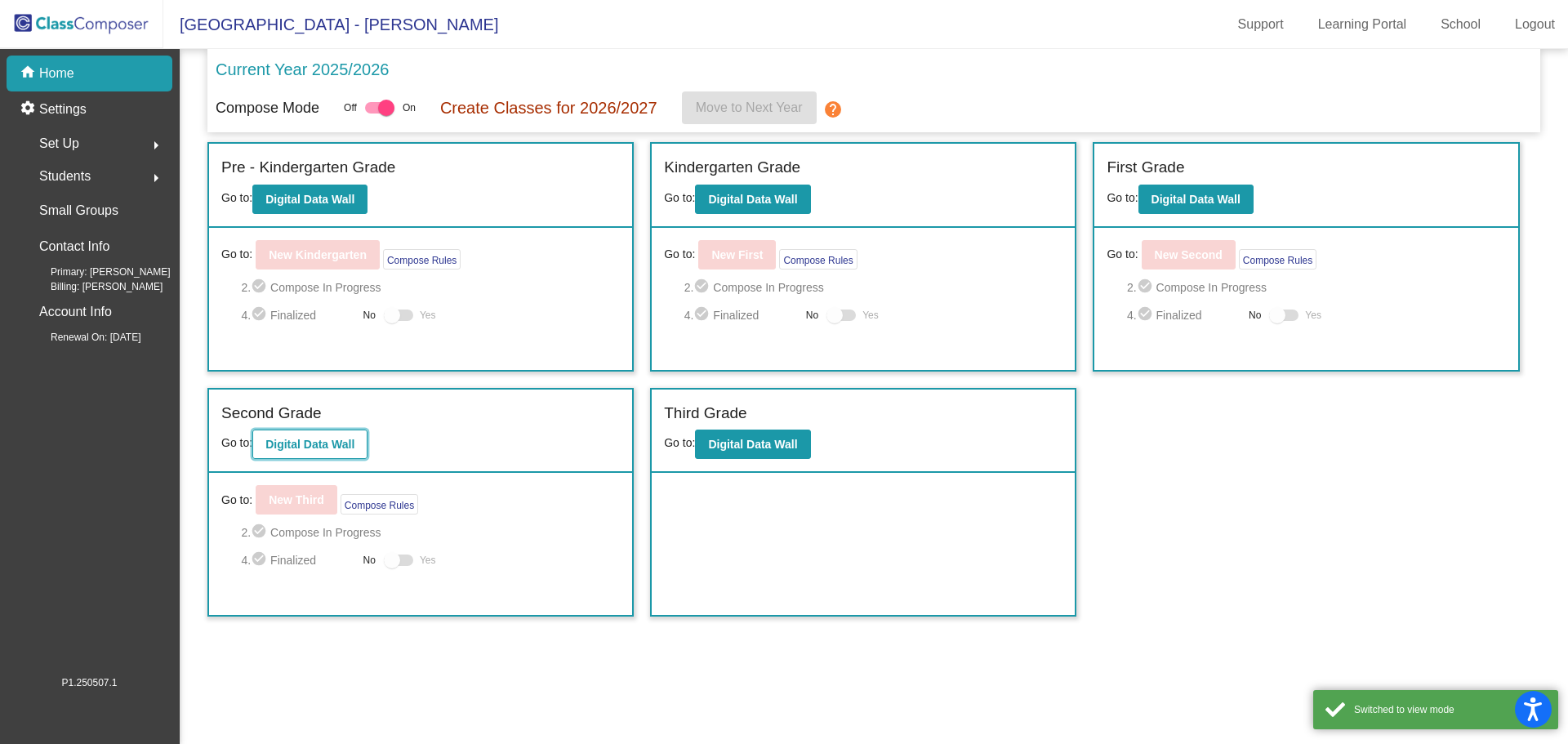
click at [338, 438] on b "Digital Data Wall" at bounding box center [310, 444] width 89 height 13
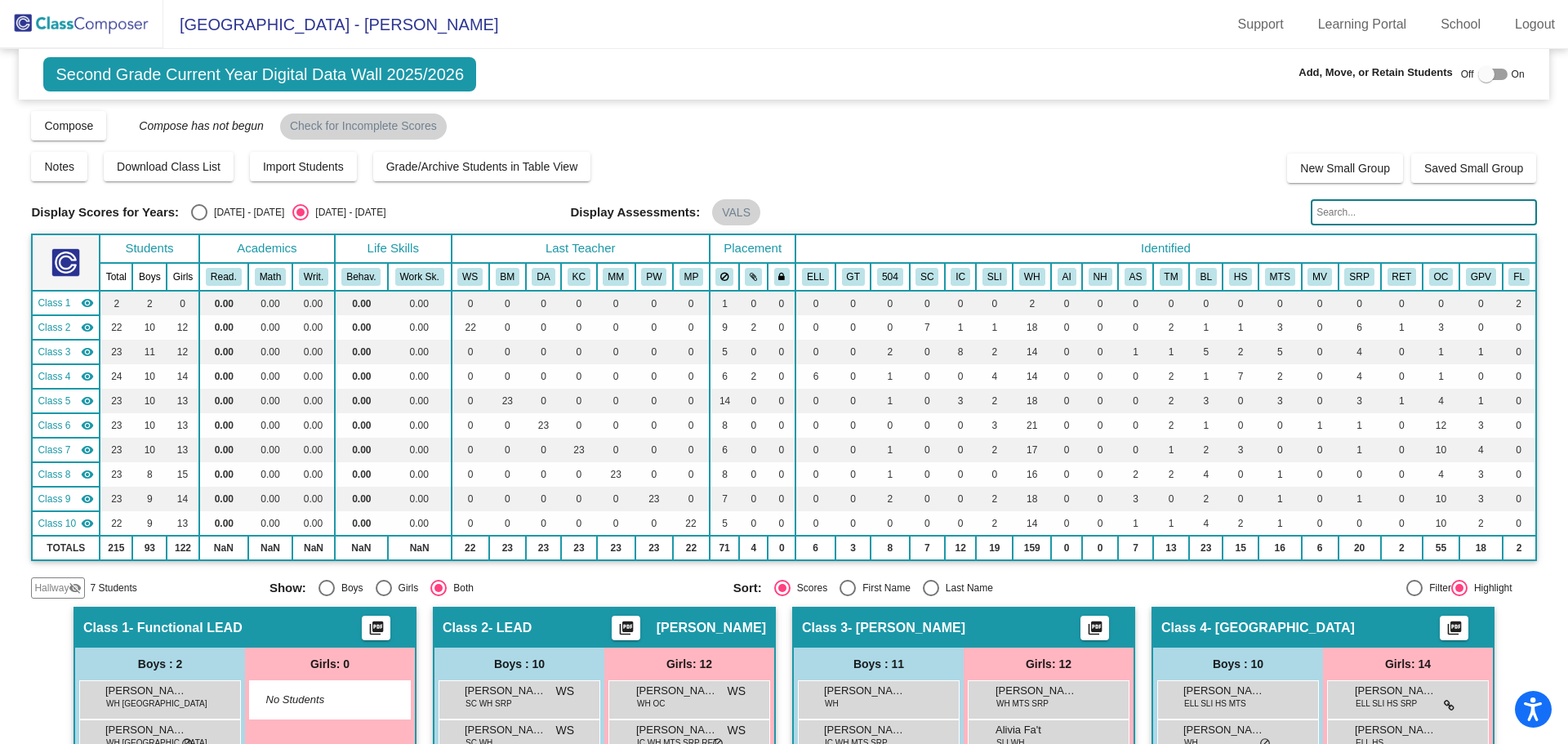
click at [52, 583] on span "Hallway" at bounding box center [52, 588] width 34 height 15
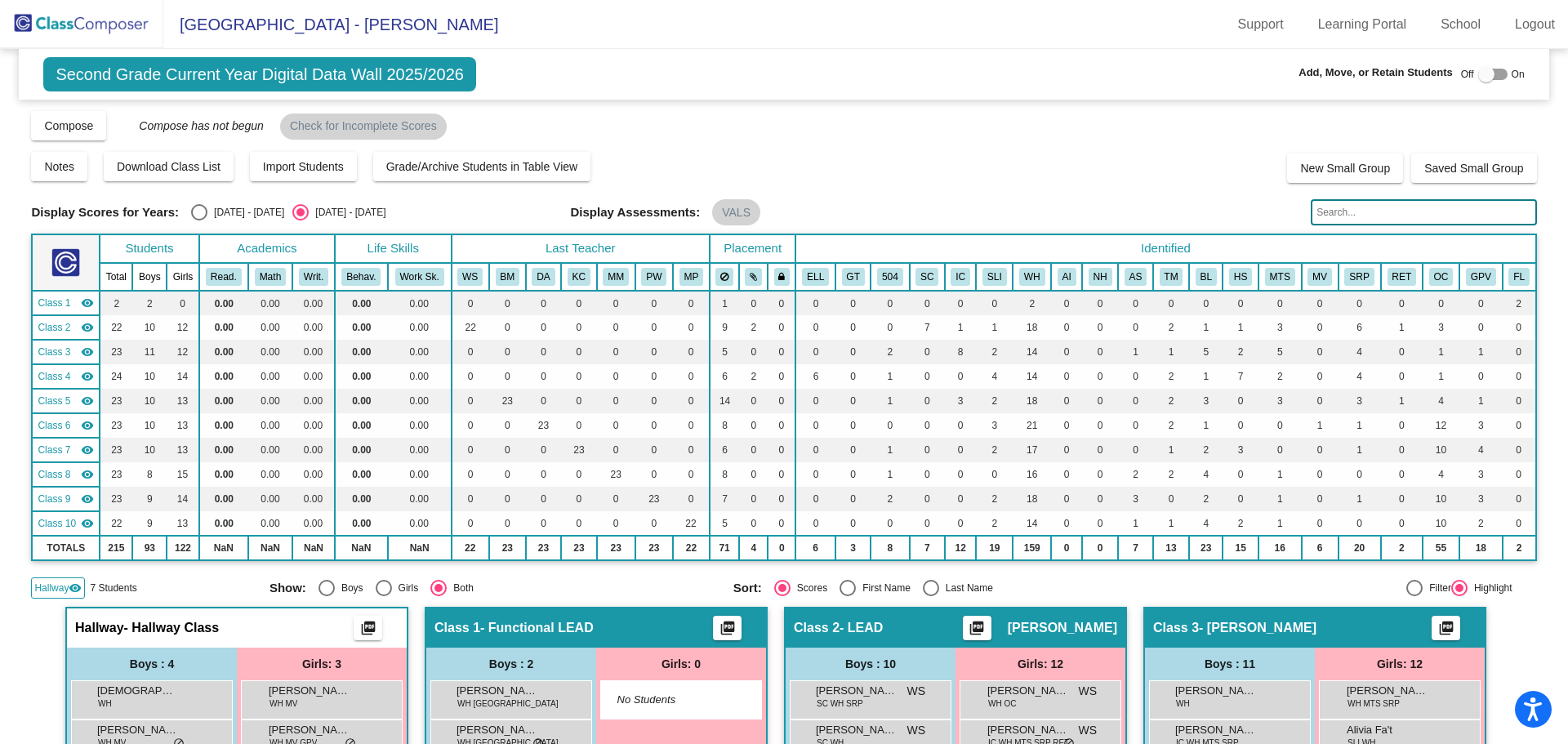
click at [1479, 71] on div at bounding box center [1487, 74] width 16 height 16
checkbox input "true"
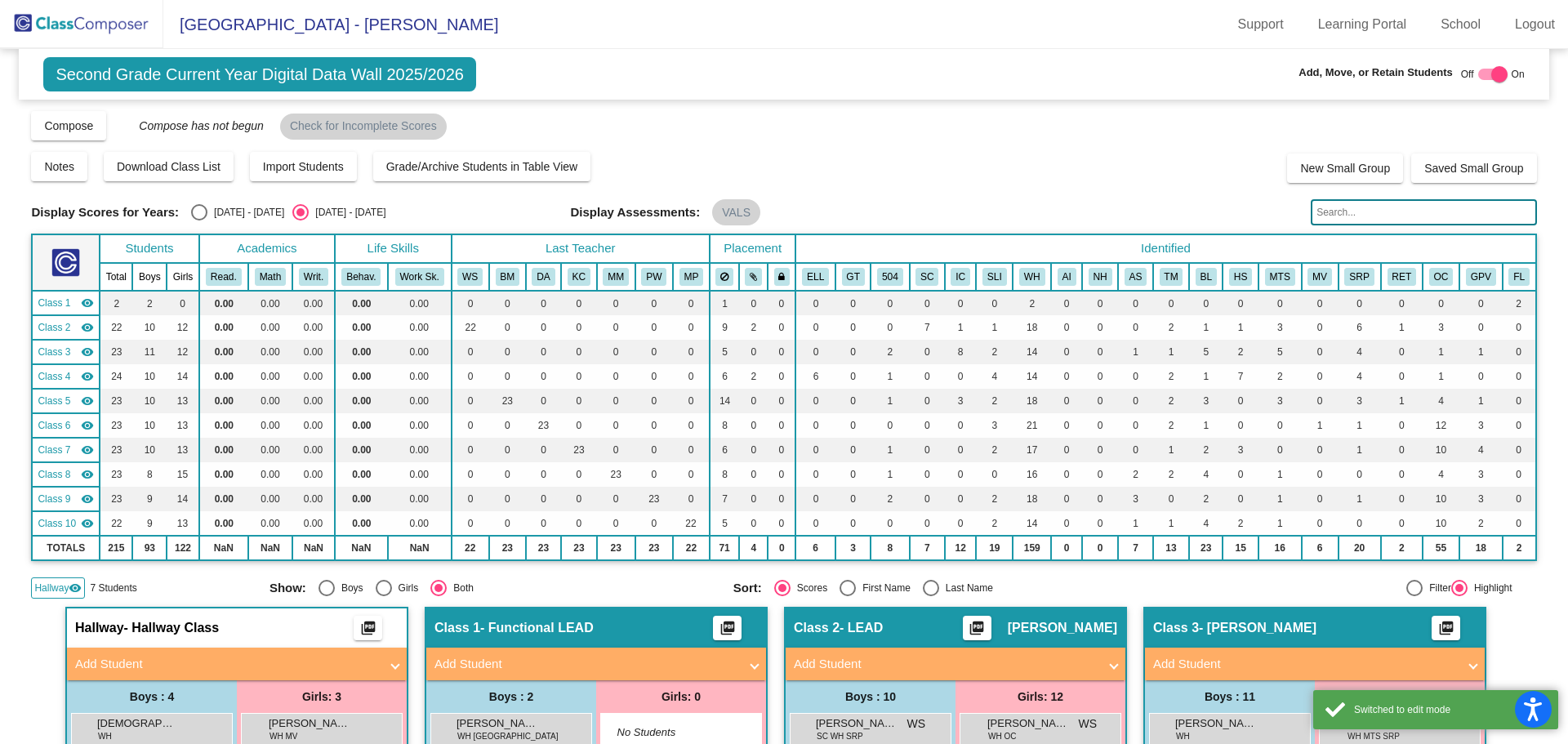
scroll to position [327, 0]
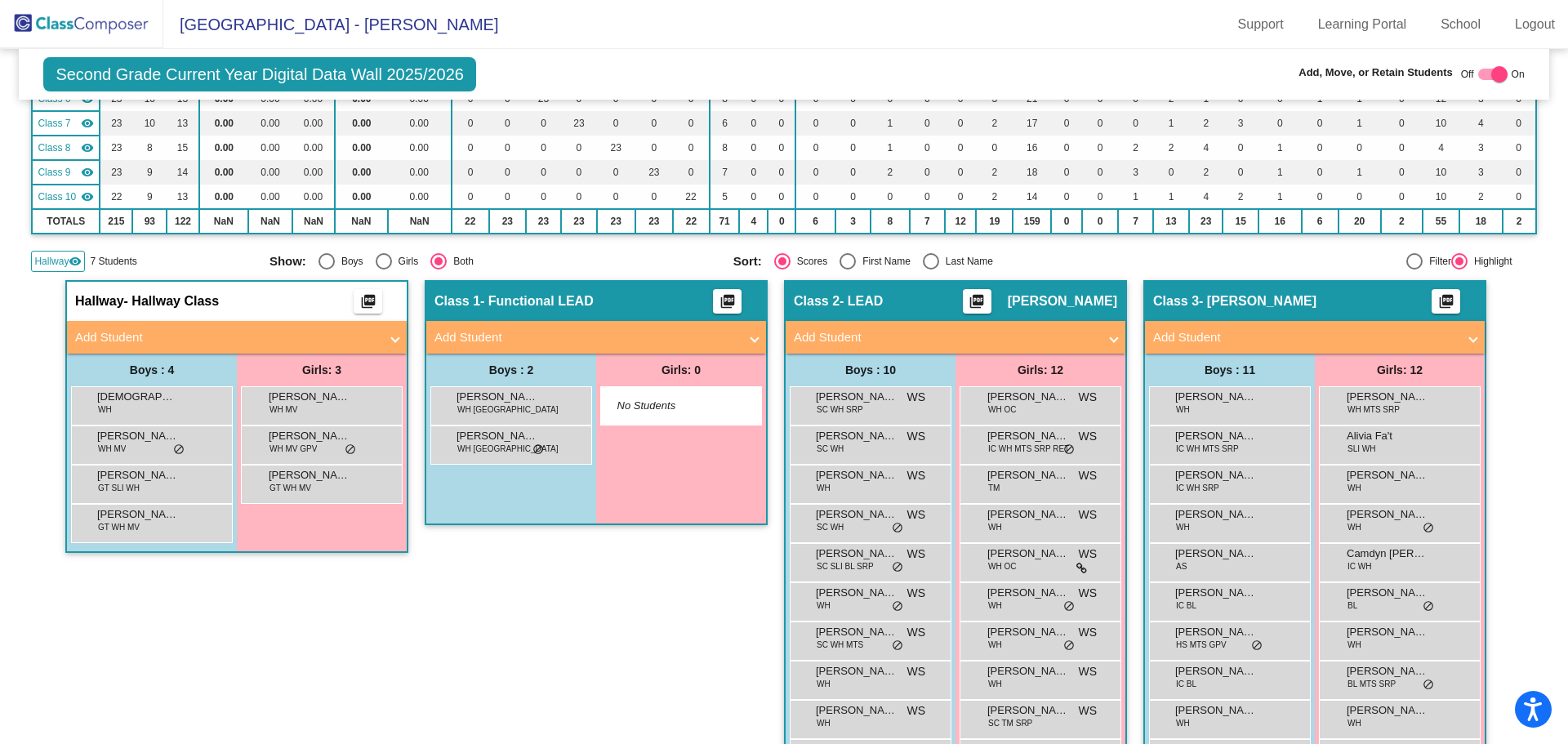
click at [198, 337] on mat-panel-title "Add Student" at bounding box center [227, 337] width 304 height 19
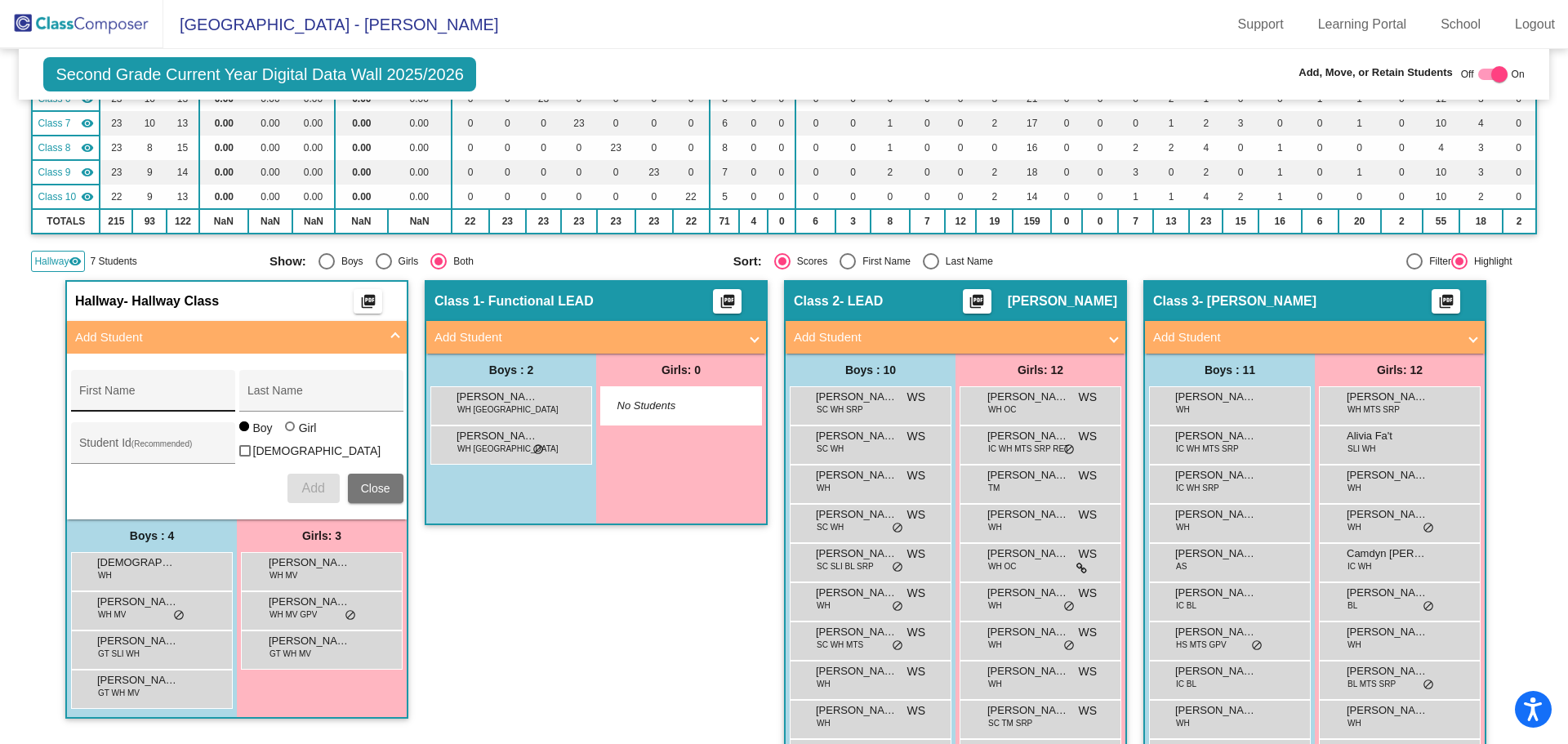
click at [160, 396] on input "First Name" at bounding box center [153, 397] width 147 height 13
type input "Aleha"
type input "Edmonds"
type input "1570177"
click at [286, 431] on div at bounding box center [290, 426] width 10 height 10
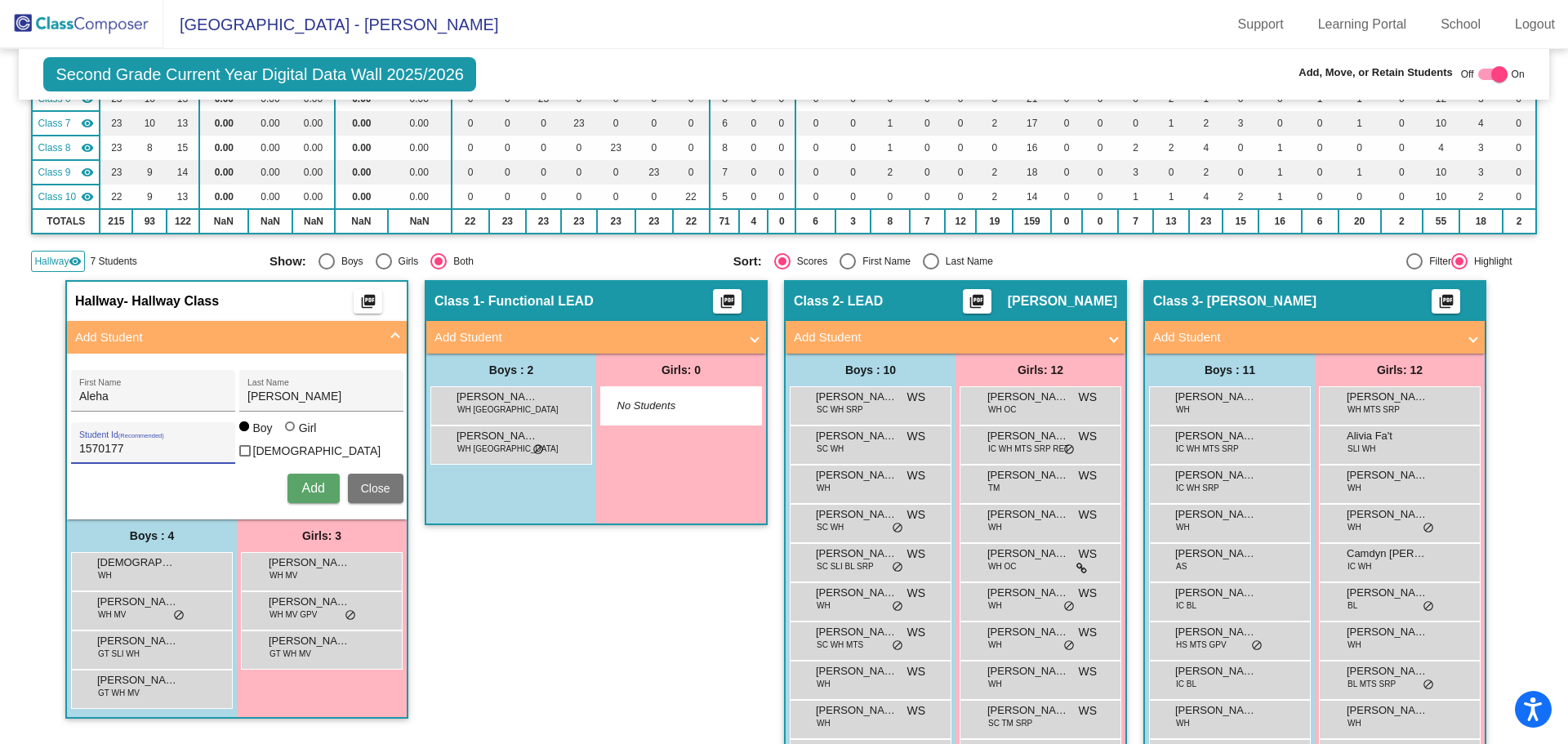
click at [291, 435] on input "Girl" at bounding box center [291, 435] width 1 height 1
radio input "true"
click at [320, 483] on span "Add" at bounding box center [313, 488] width 23 height 14
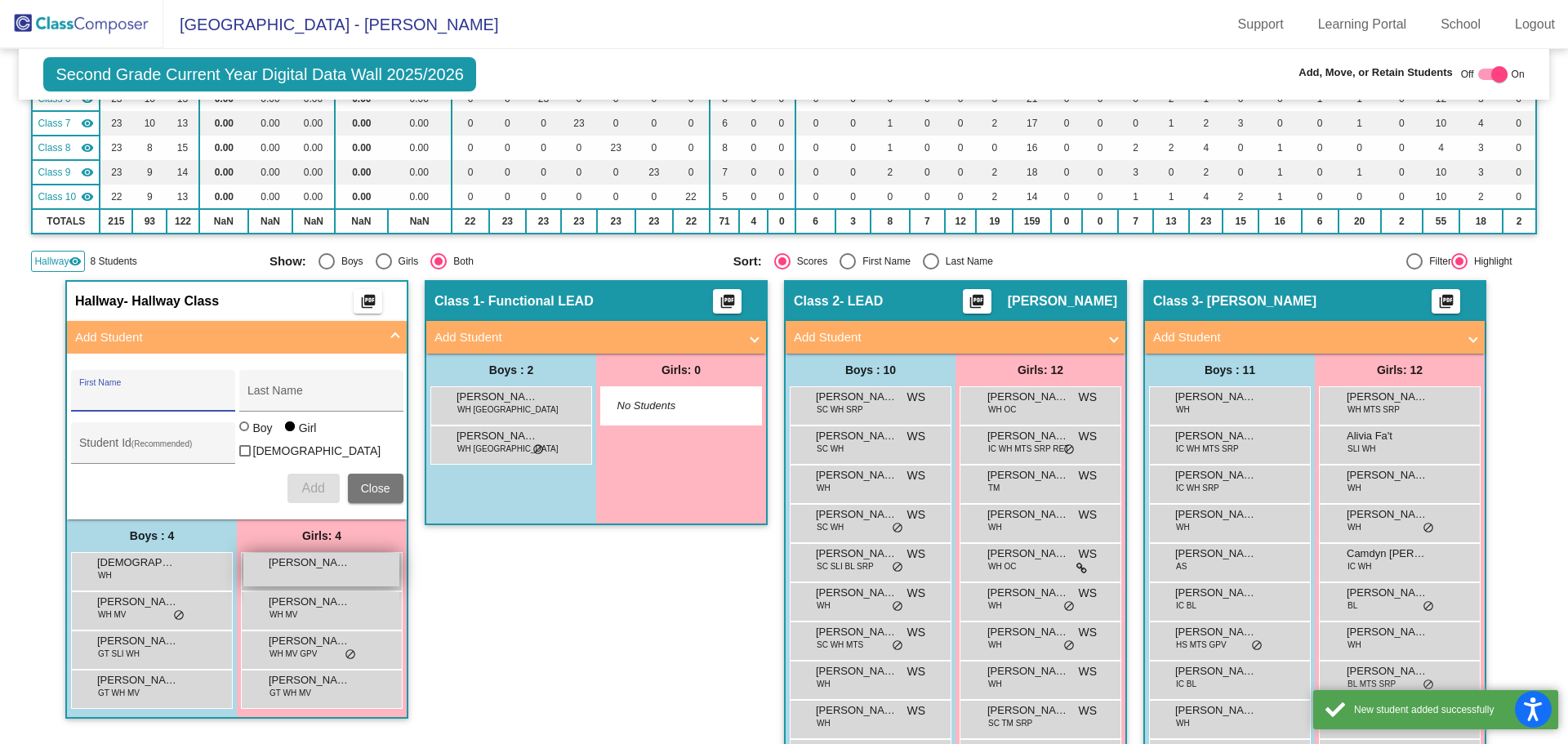
click at [348, 564] on div "Aleha Edmonds lock do_not_disturb_alt" at bounding box center [321, 569] width 156 height 34
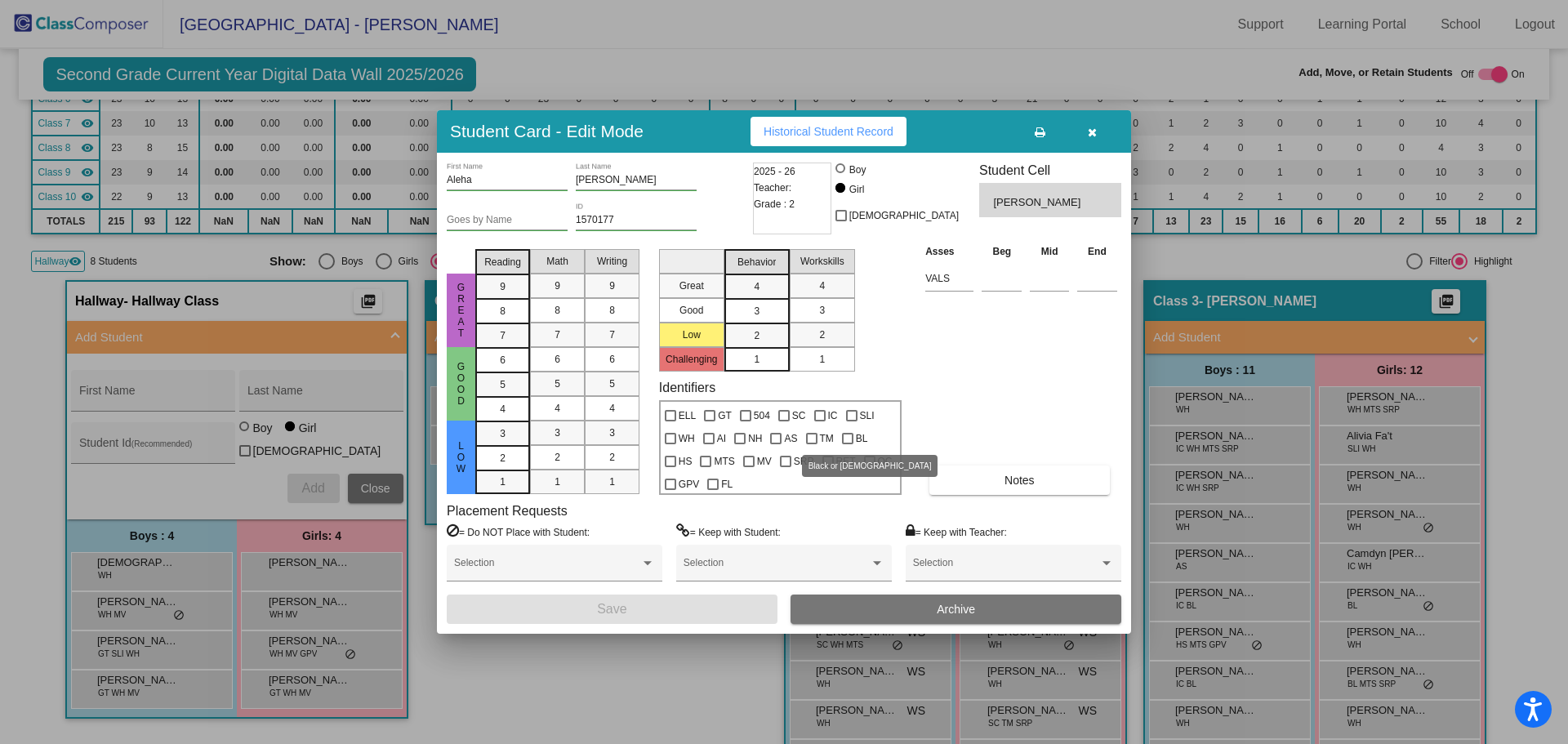
click at [848, 442] on div at bounding box center [848, 439] width 11 height 11
click at [848, 444] on input "BL" at bounding box center [847, 444] width 1 height 1
checkbox input "true"
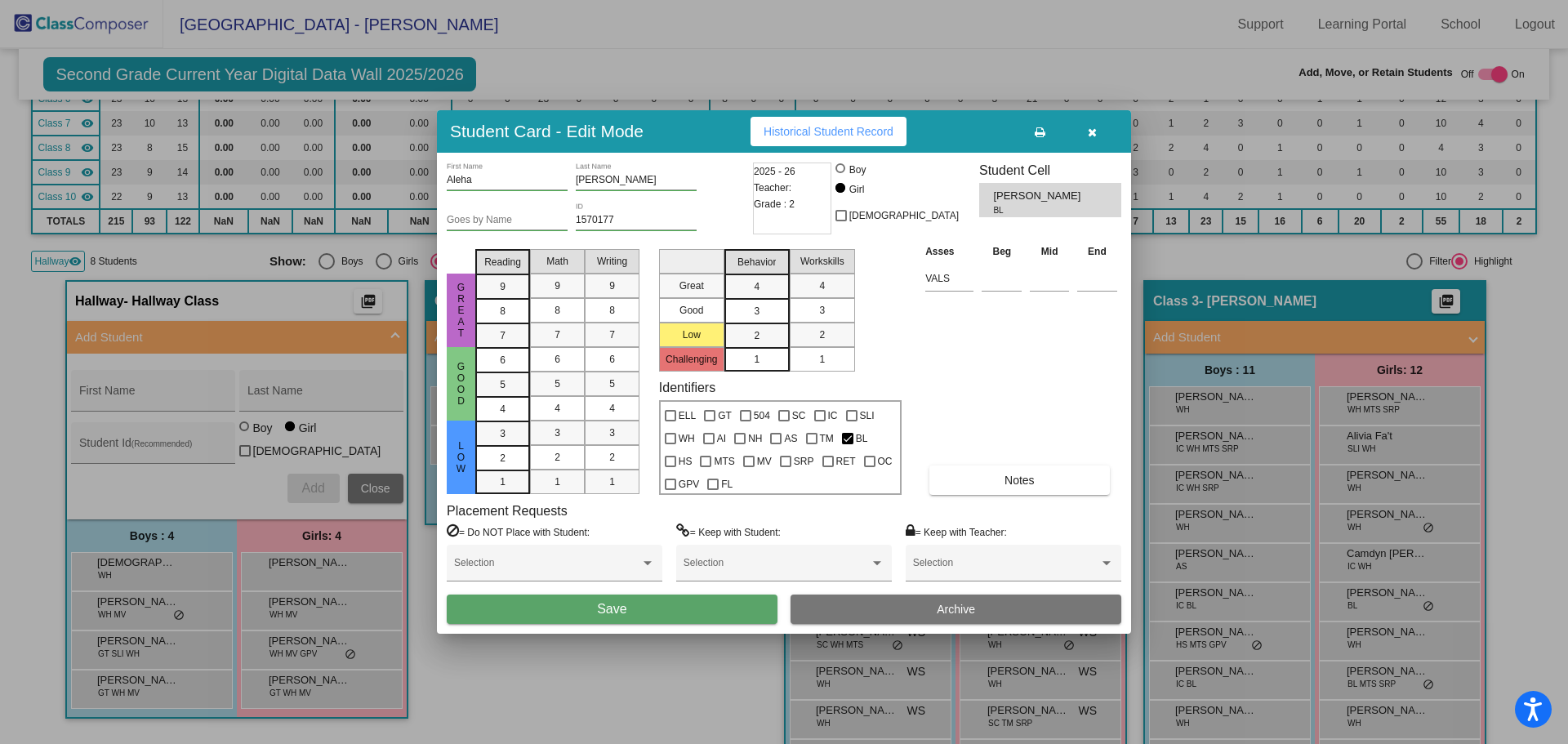
click at [669, 611] on button "Save" at bounding box center [612, 609] width 331 height 29
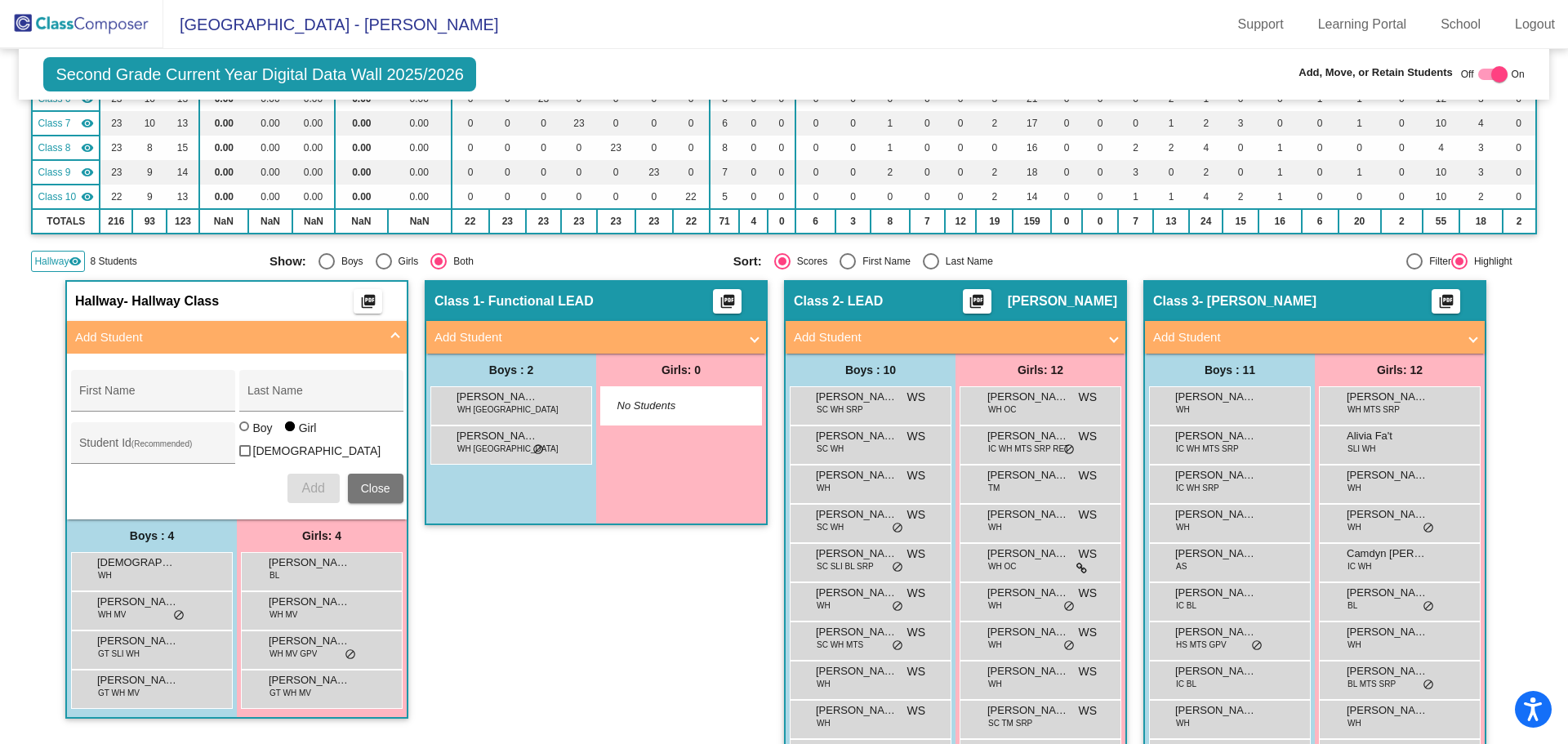
click at [569, 85] on div "Second Grade Current Year Digital Data Wall 2025/2026 Add, Move, or Retain Stud…" at bounding box center [784, 74] width 1530 height 51
click at [92, 25] on img at bounding box center [82, 24] width 164 height 48
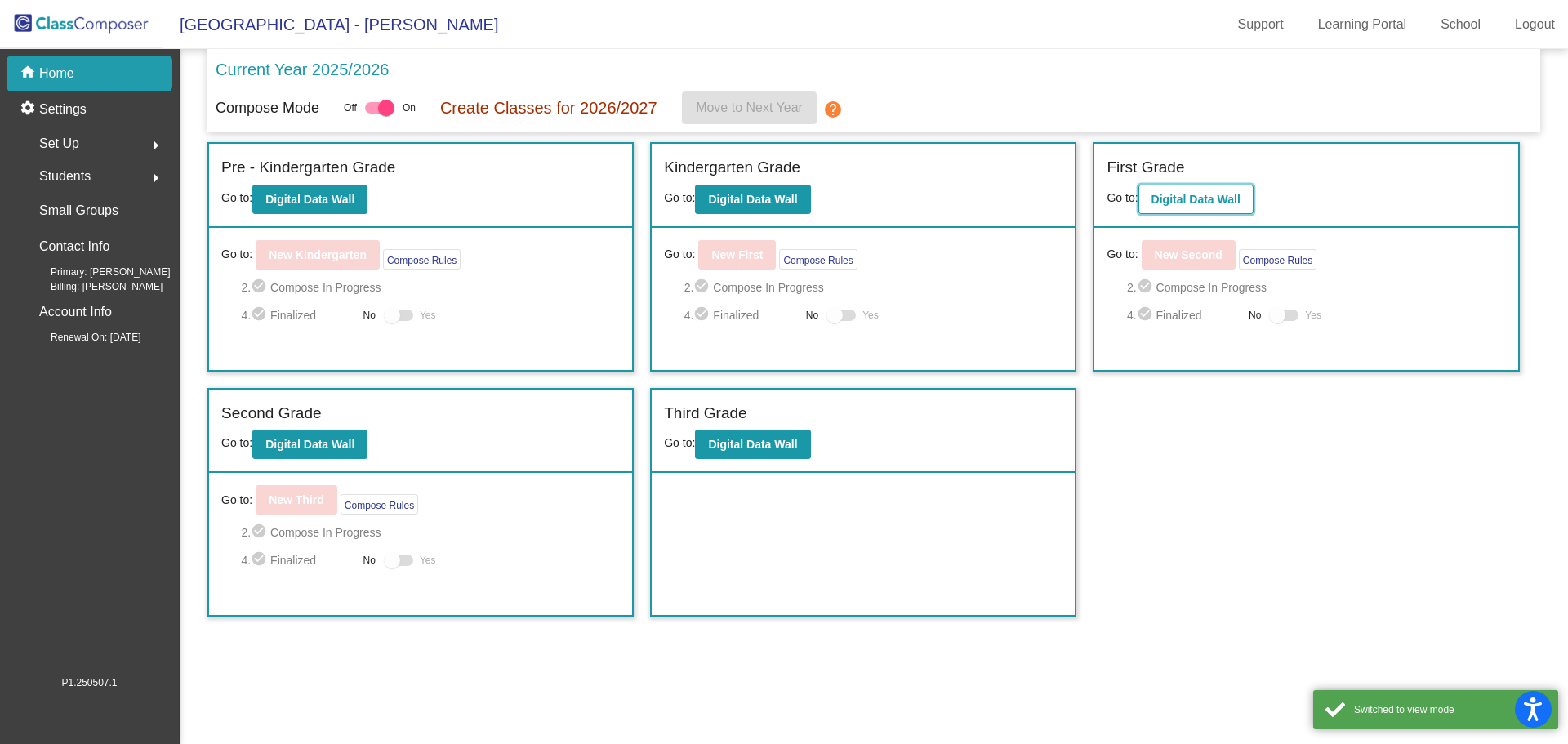
click at [1214, 200] on b "Digital Data Wall" at bounding box center [1196, 199] width 89 height 13
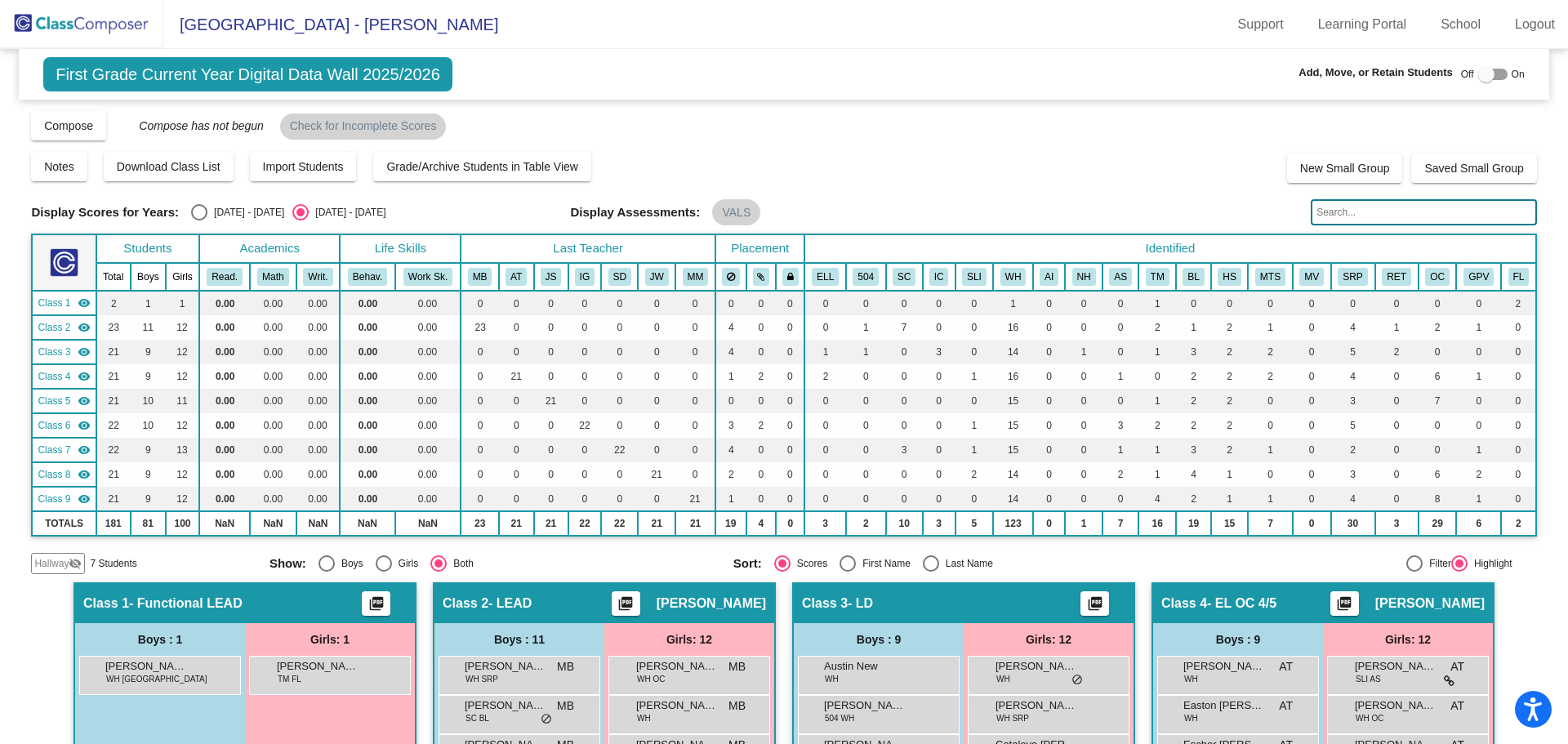
click at [53, 564] on span "Hallway" at bounding box center [52, 563] width 34 height 15
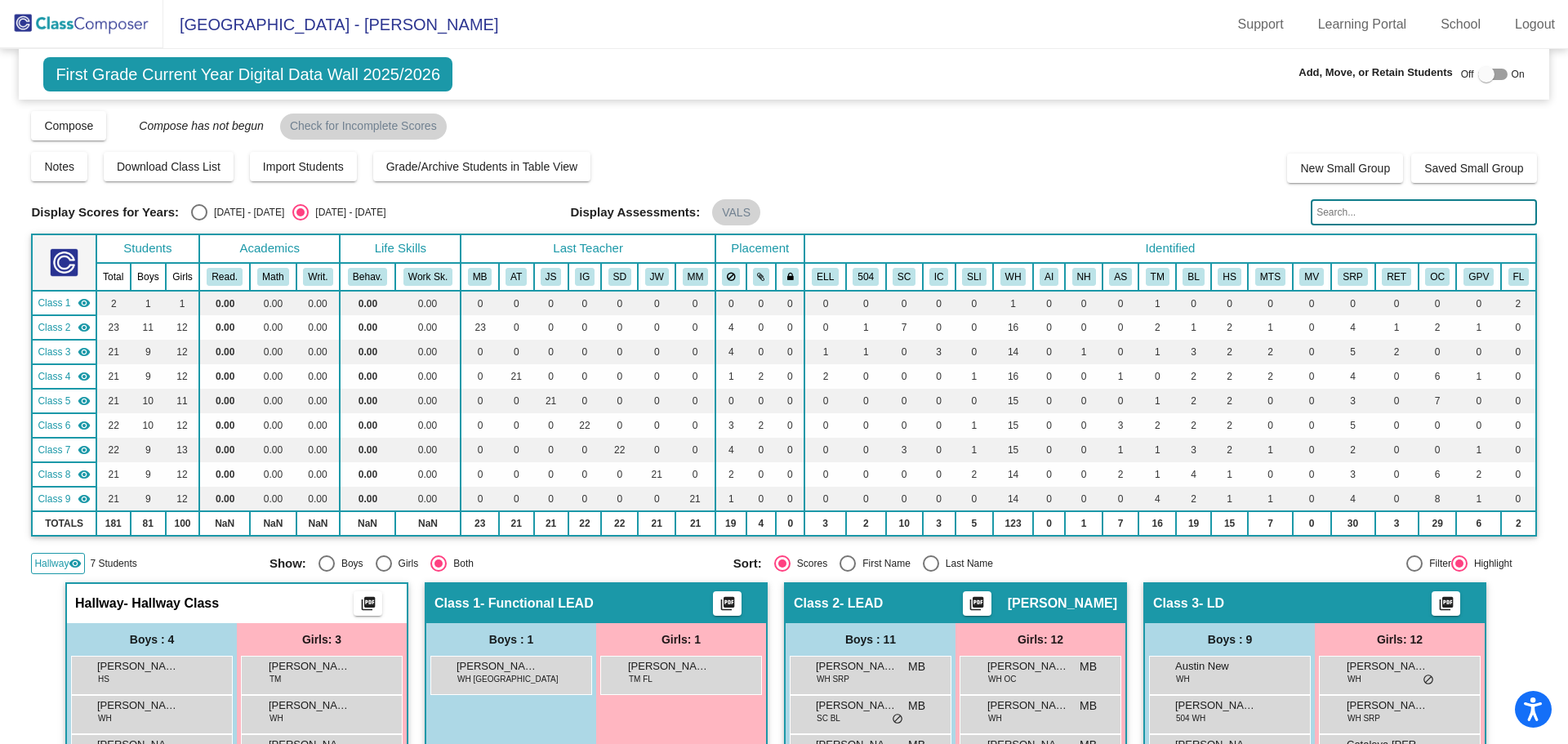
click at [1479, 72] on div at bounding box center [1487, 74] width 16 height 16
checkbox input "true"
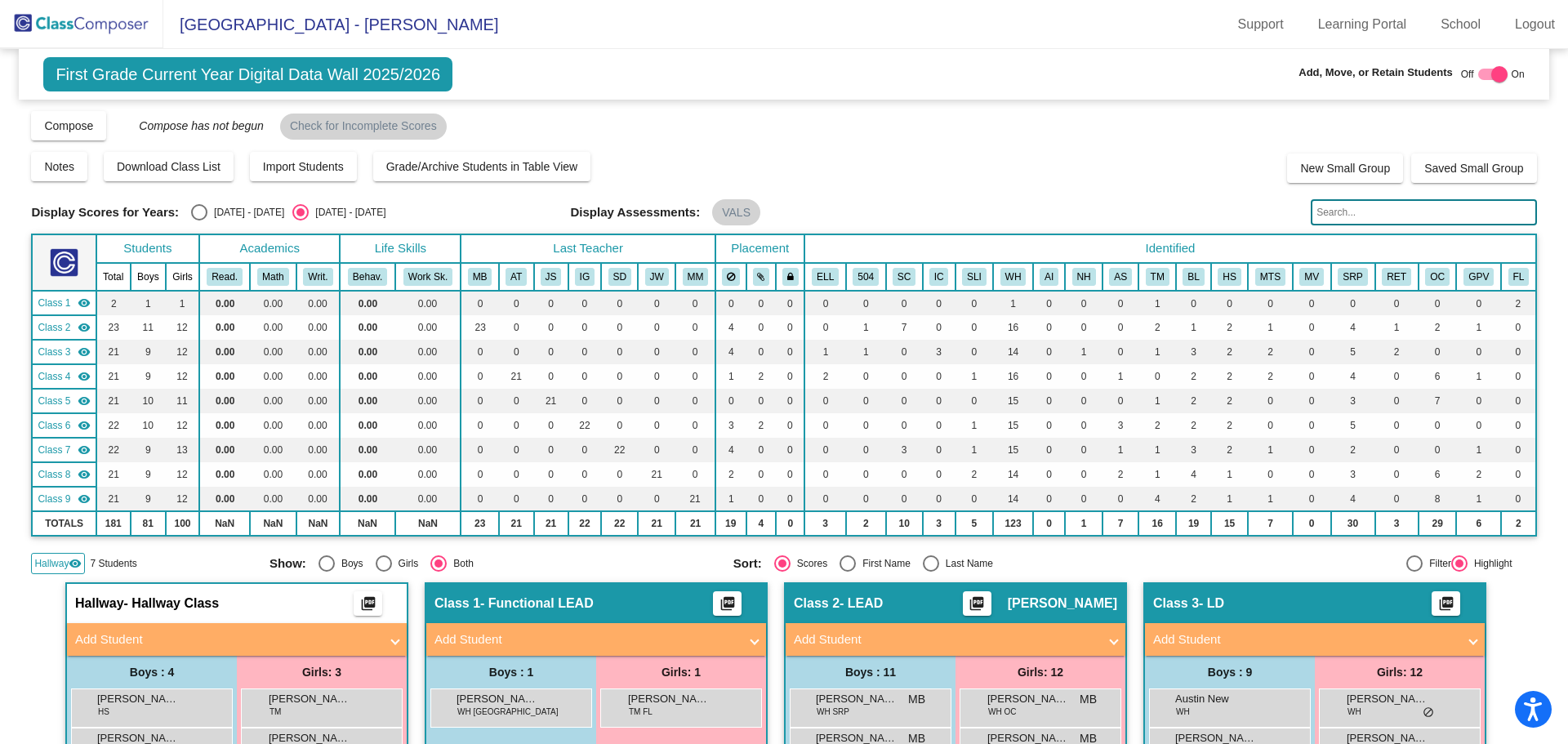
click at [178, 644] on mat-panel-title "Add Student" at bounding box center [227, 639] width 304 height 19
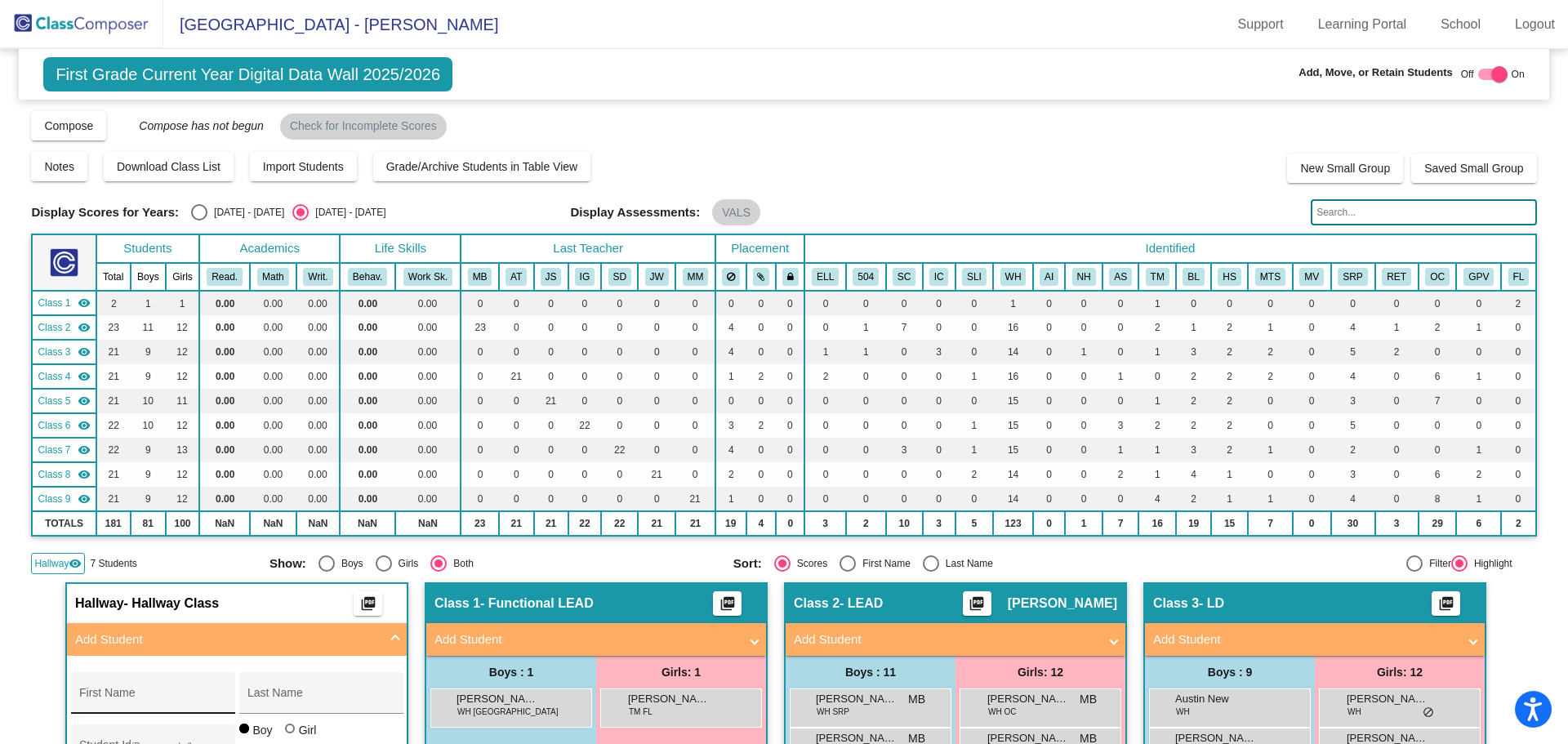
click at [155, 689] on div "First Name" at bounding box center [153, 697] width 147 height 34
type input "Janovvian"
type input "Dillard"
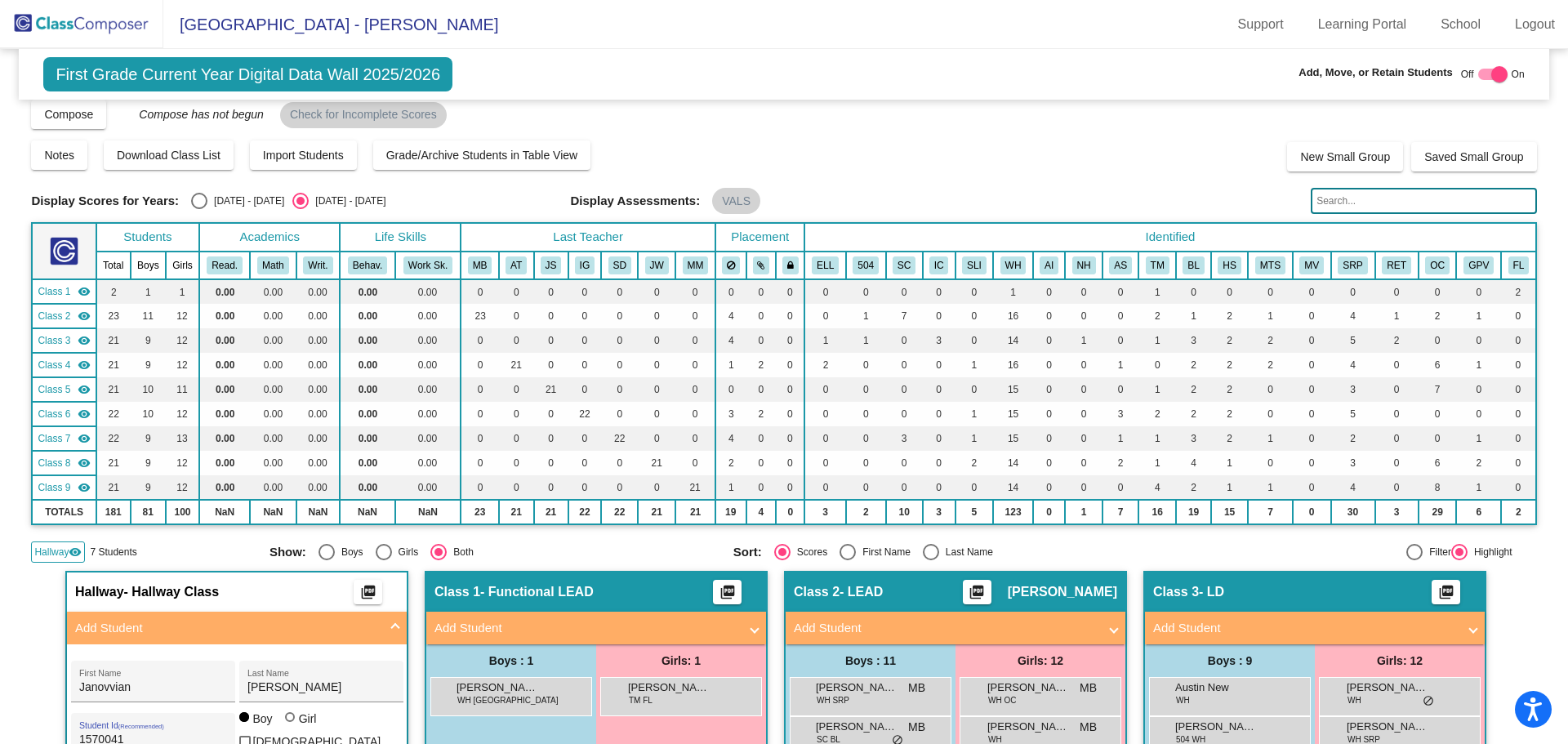
scroll to position [93, 0]
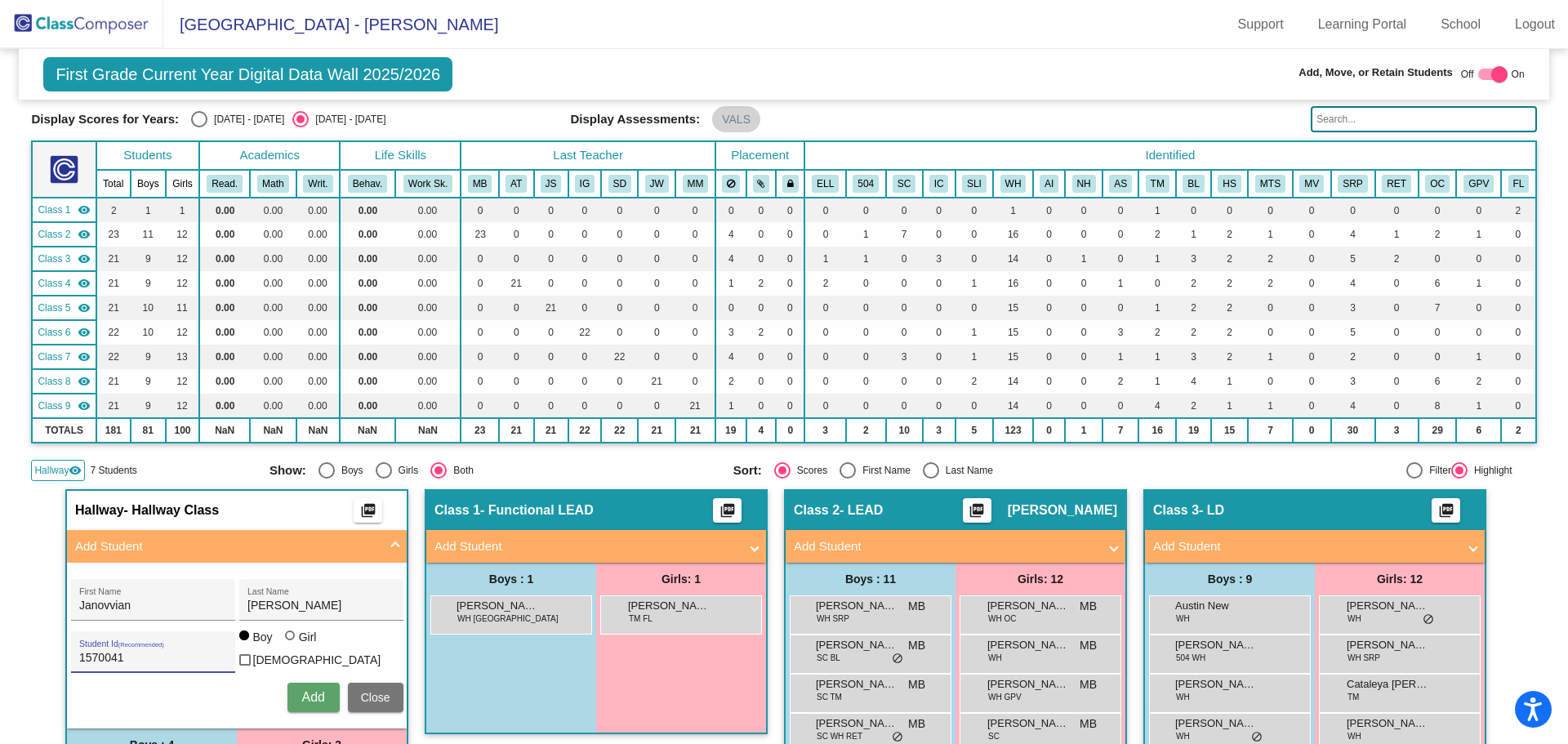
type input "1570041"
click at [306, 697] on span "Add" at bounding box center [313, 697] width 23 height 14
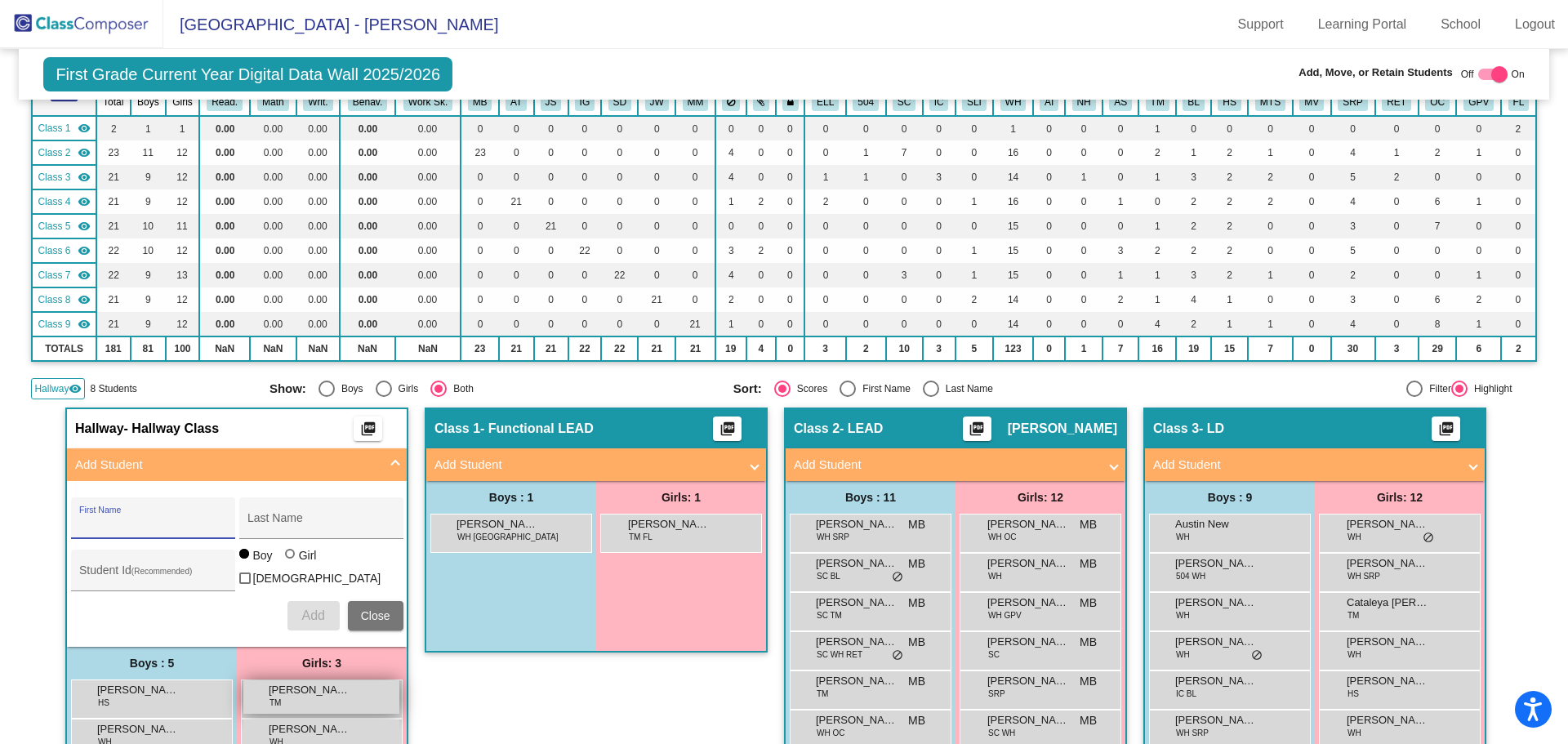
scroll to position [256, 0]
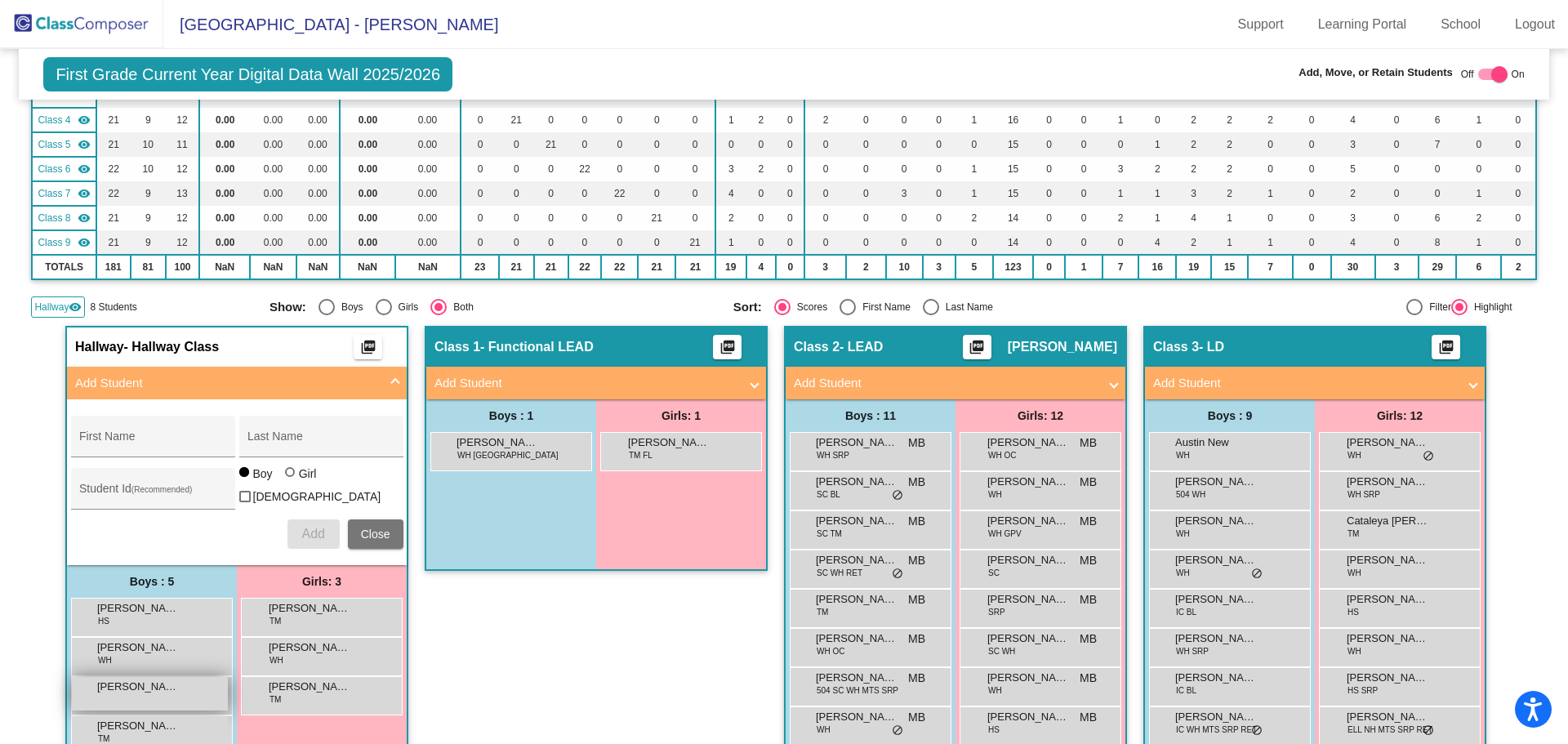
click at [181, 688] on div "Janovvian Dillard lock do_not_disturb_alt" at bounding box center [150, 693] width 156 height 34
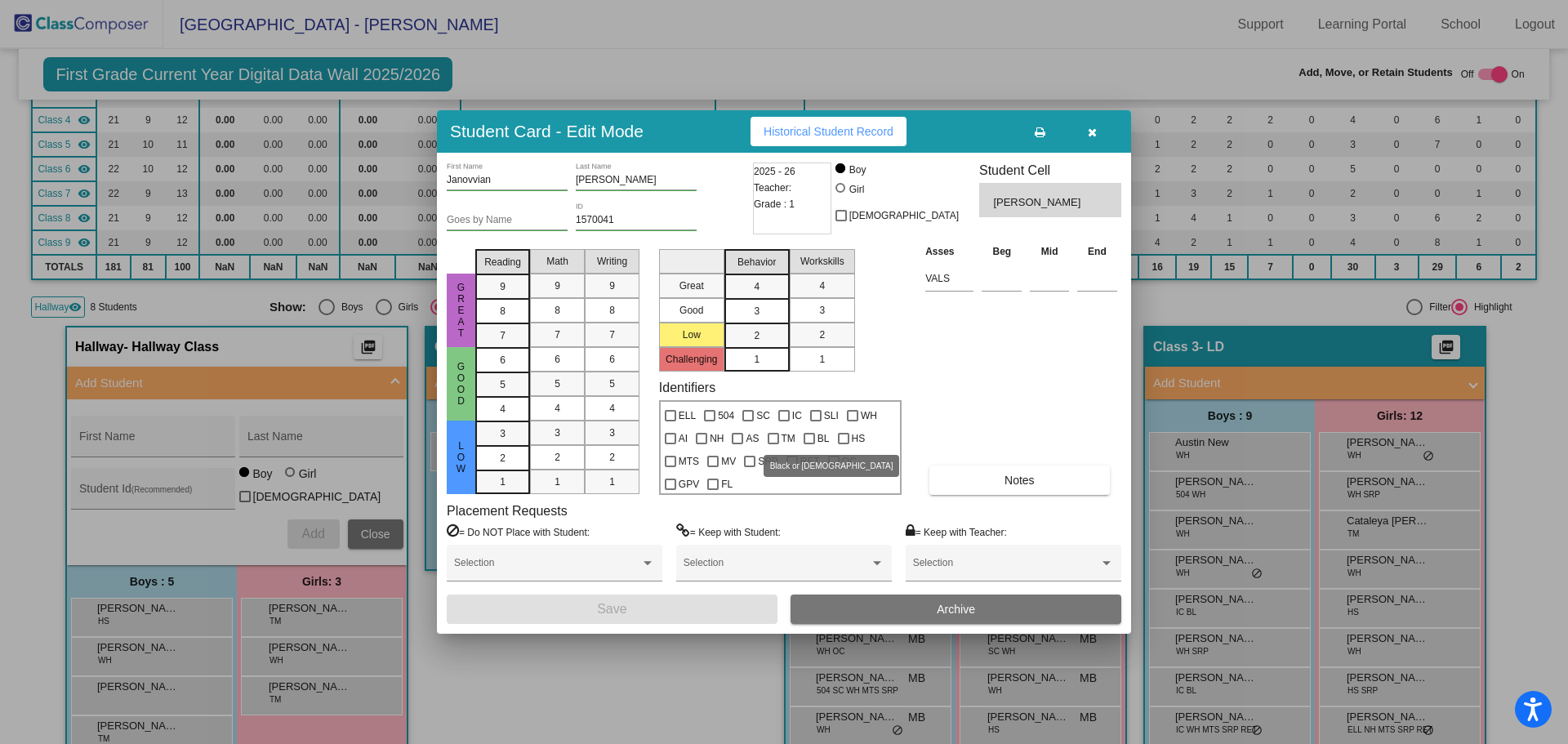
click at [808, 438] on div at bounding box center [810, 439] width 11 height 11
click at [809, 444] on input "BL" at bounding box center [809, 444] width 1 height 1
checkbox input "true"
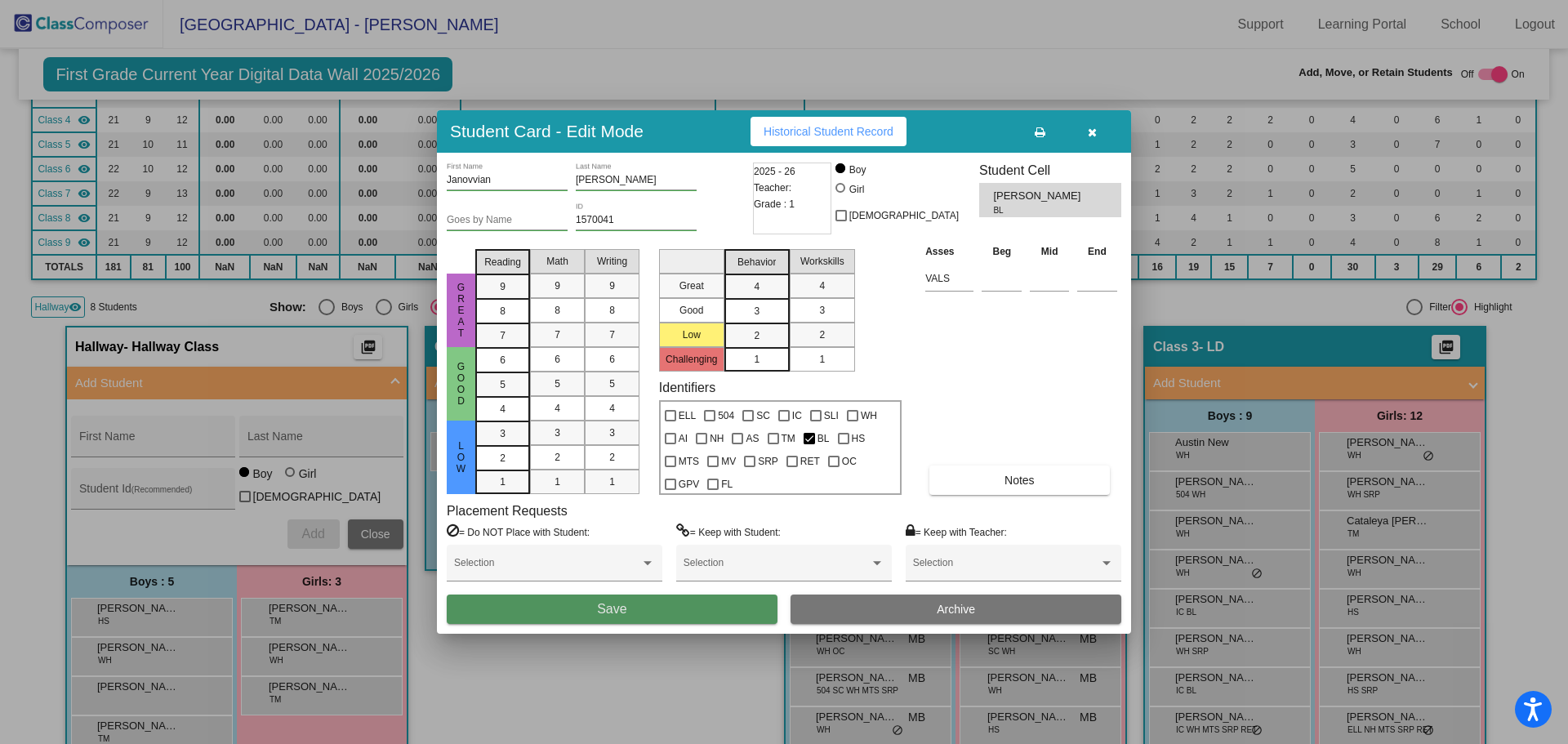
click at [662, 605] on button "Save" at bounding box center [612, 609] width 331 height 29
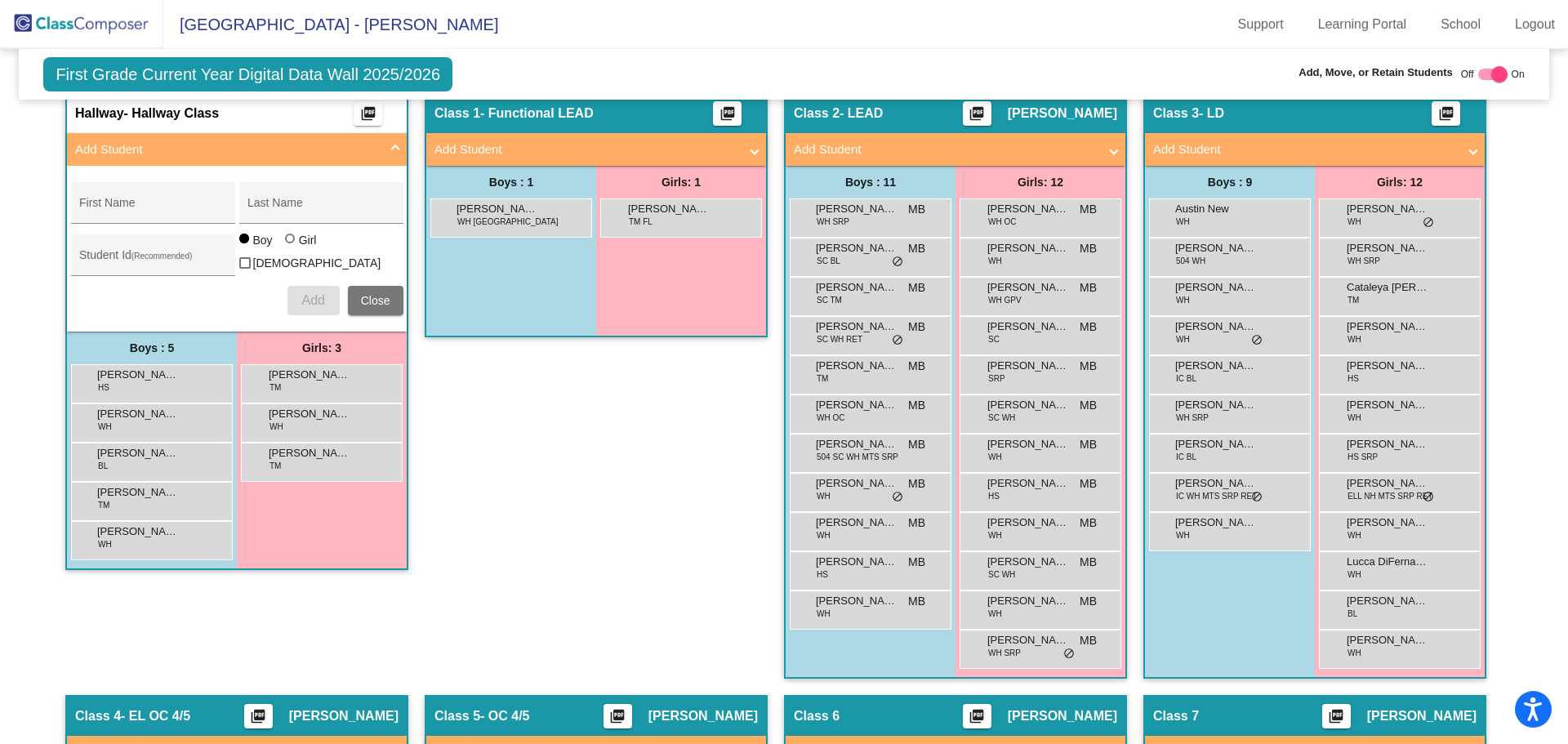
scroll to position [408, 0]
